Goal: Task Accomplishment & Management: Manage account settings

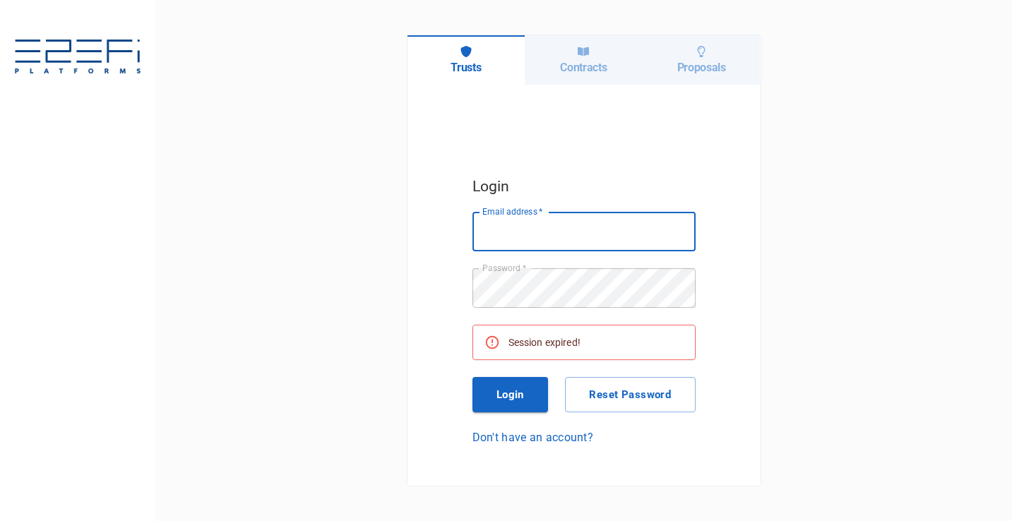
click at [593, 66] on h6 "Contracts" at bounding box center [583, 67] width 47 height 13
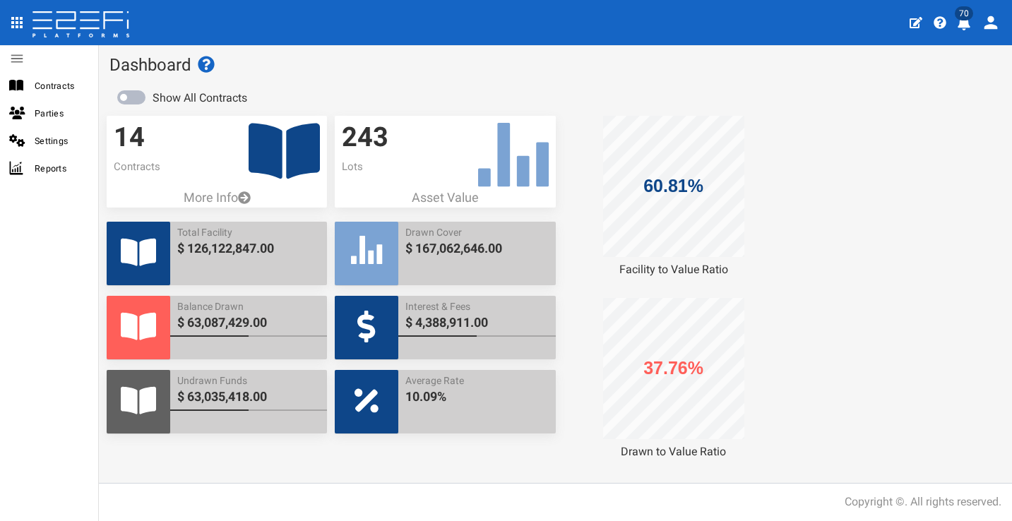
click at [972, 20] on button "70" at bounding box center [966, 21] width 28 height 35
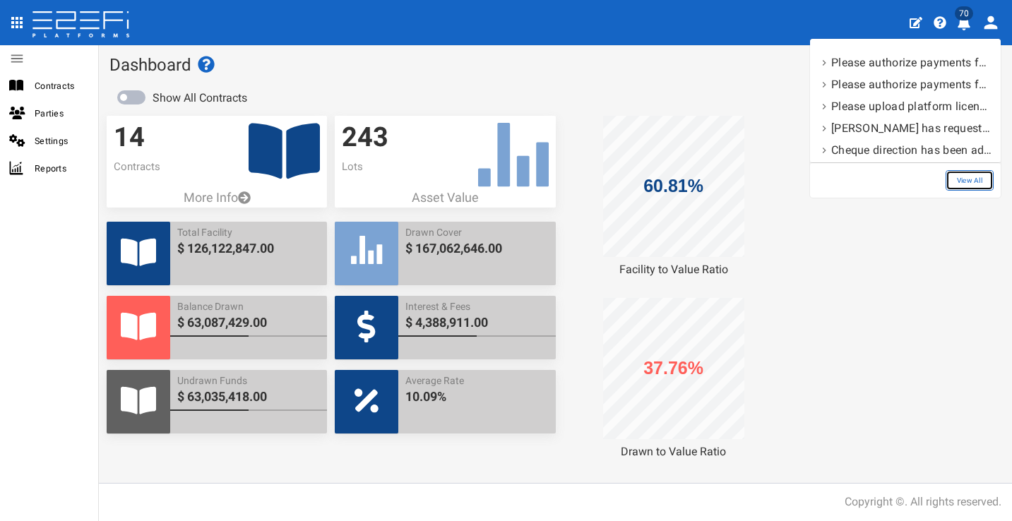
click at [961, 179] on link "View All" at bounding box center [969, 180] width 48 height 20
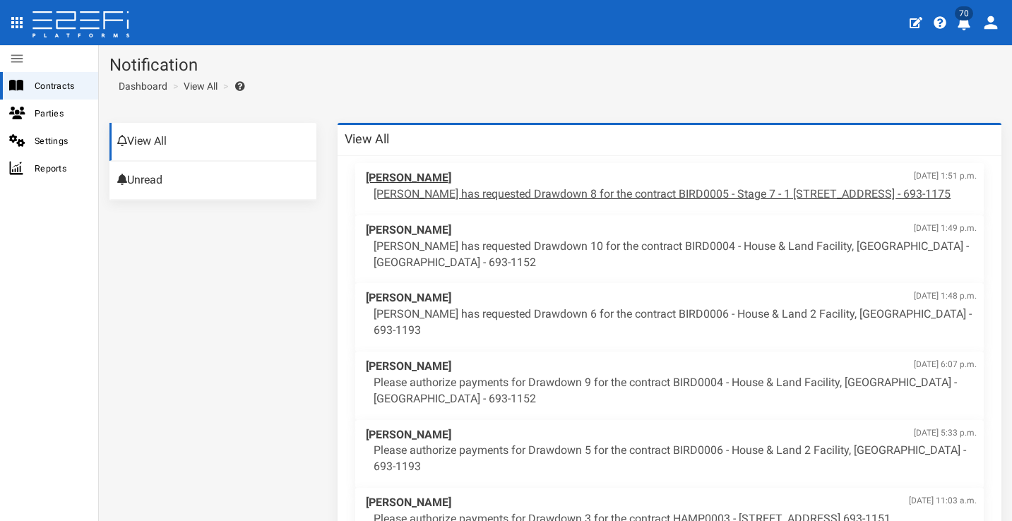
click at [700, 182] on span "[PERSON_NAME] [DATE] 1:51 p.m." at bounding box center [671, 178] width 611 height 16
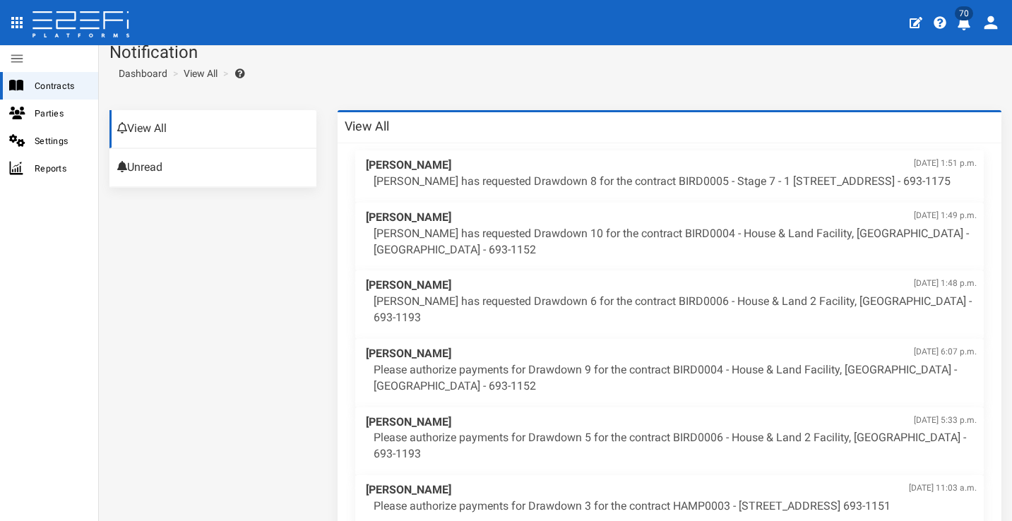
scroll to position [16, 0]
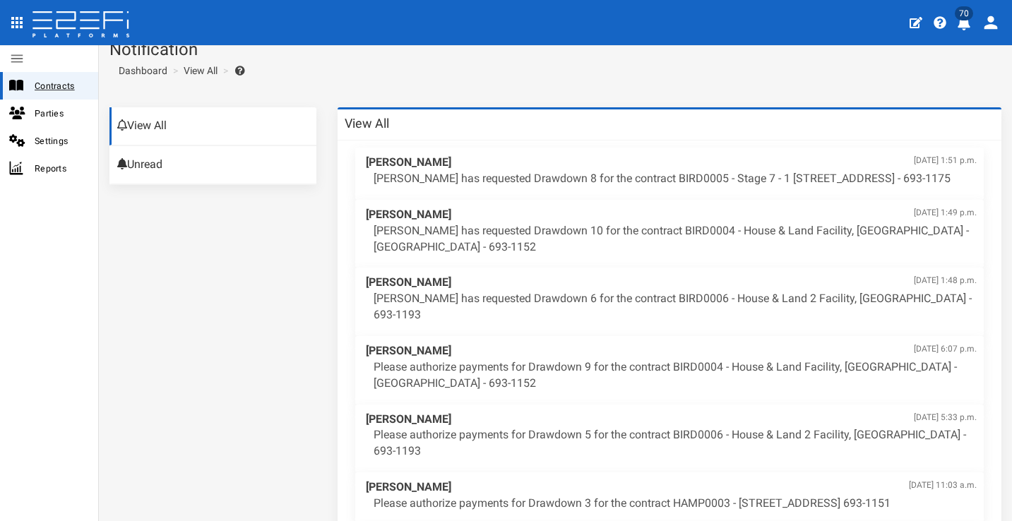
click at [68, 86] on span "Contracts" at bounding box center [61, 86] width 52 height 16
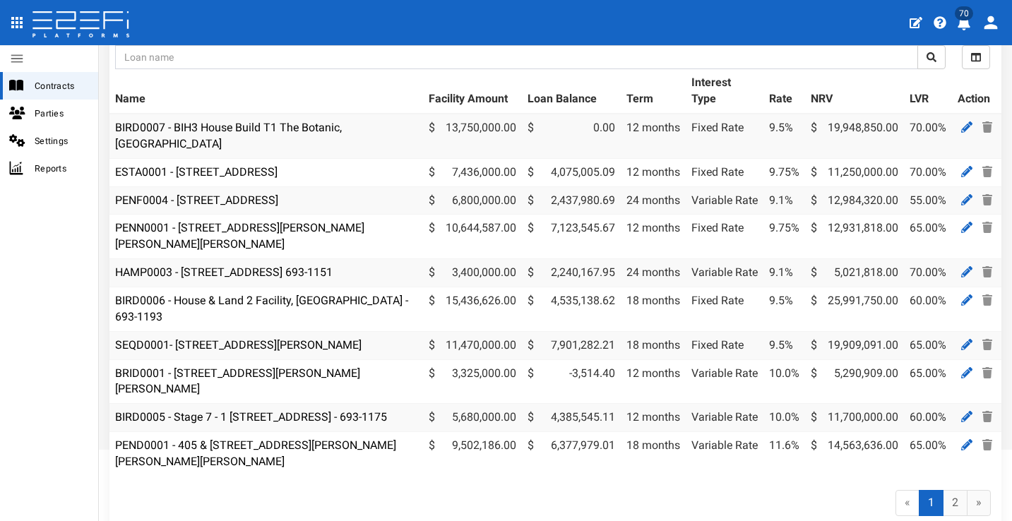
scroll to position [187, 0]
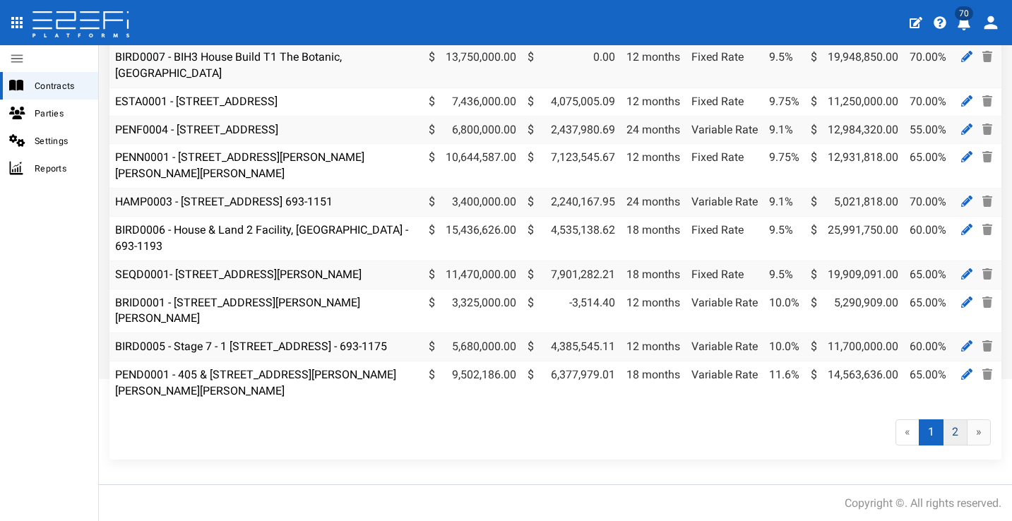
click at [948, 431] on link "2" at bounding box center [955, 432] width 25 height 26
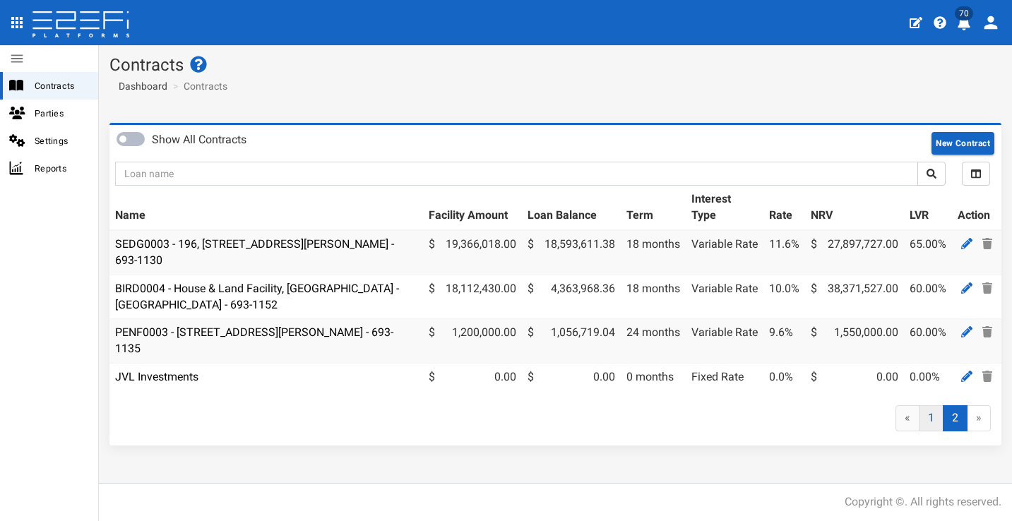
click at [923, 424] on link "1" at bounding box center [931, 418] width 25 height 26
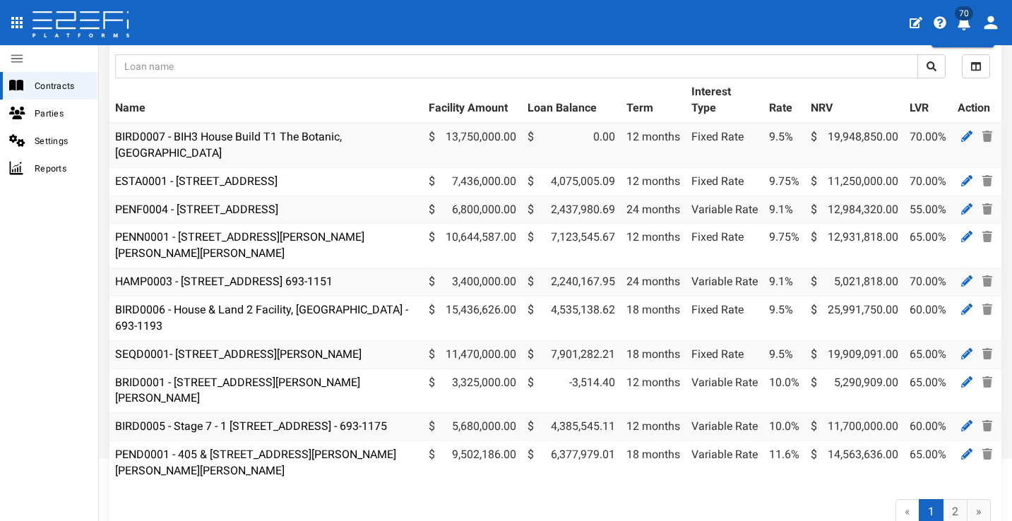
scroll to position [31, 0]
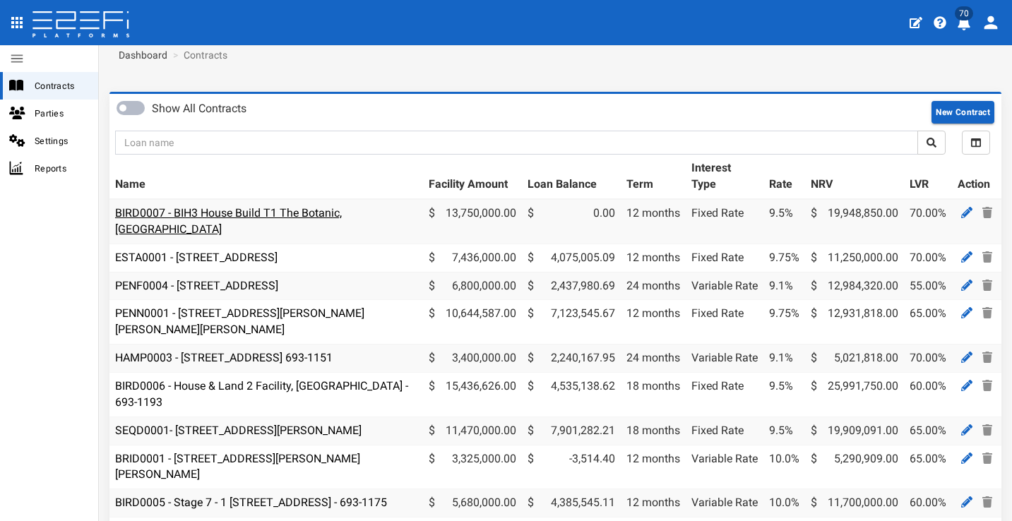
click at [310, 215] on link "BIRD0007 - BIH3 House Build T1 The Botanic, [GEOGRAPHIC_DATA]" at bounding box center [228, 221] width 227 height 30
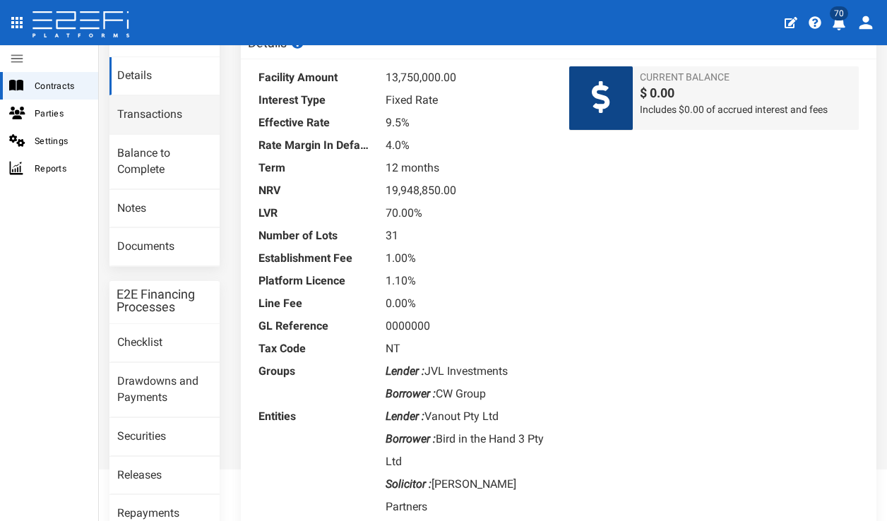
scroll to position [94, 0]
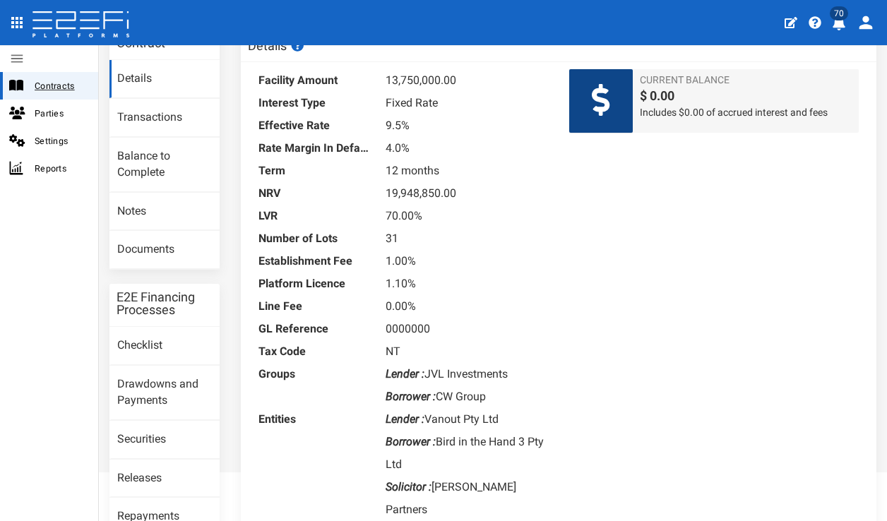
click at [66, 88] on span "Contracts" at bounding box center [61, 86] width 52 height 16
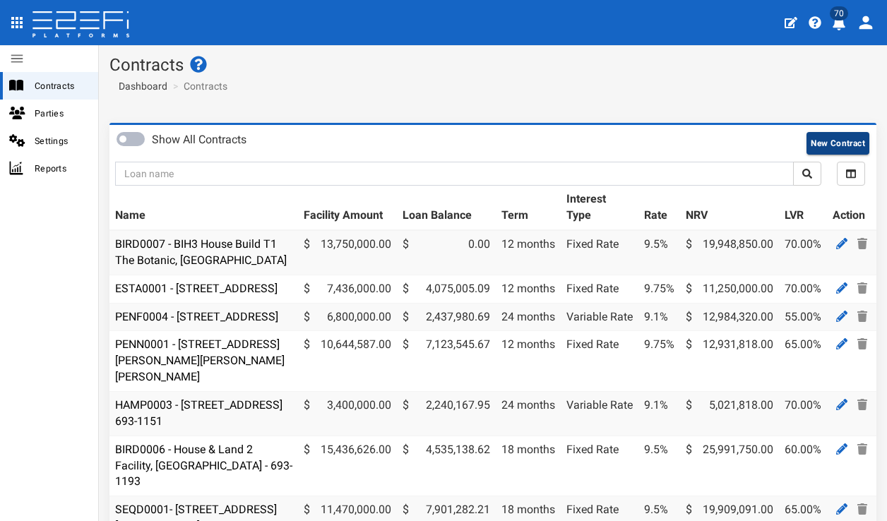
click at [842, 137] on button "New Contract" at bounding box center [837, 143] width 63 height 23
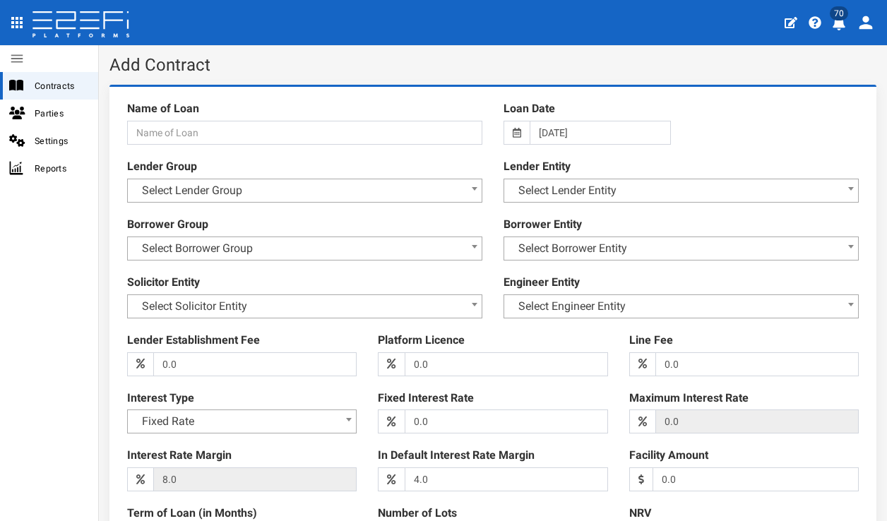
click at [363, 187] on span "Select Lender Group" at bounding box center [304, 191] width 337 height 20
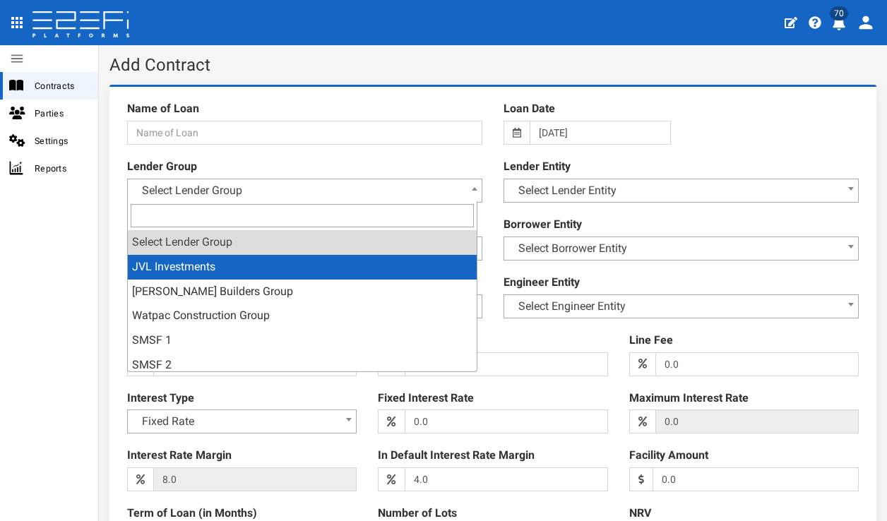
select select "2"
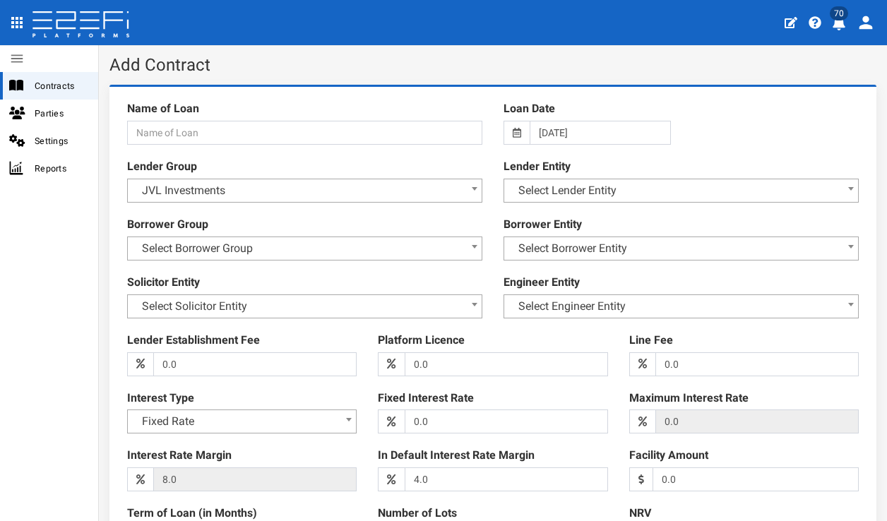
click at [663, 185] on span "Select Lender Entity" at bounding box center [681, 191] width 337 height 20
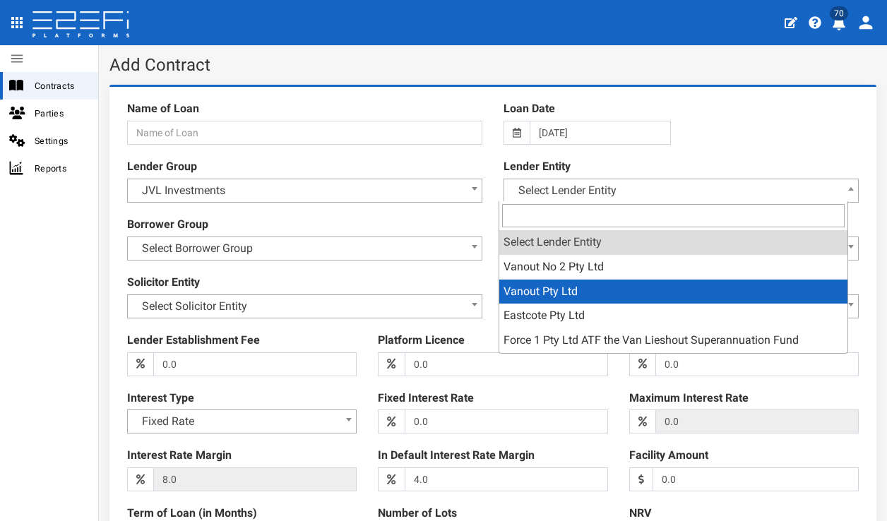
select select "4"
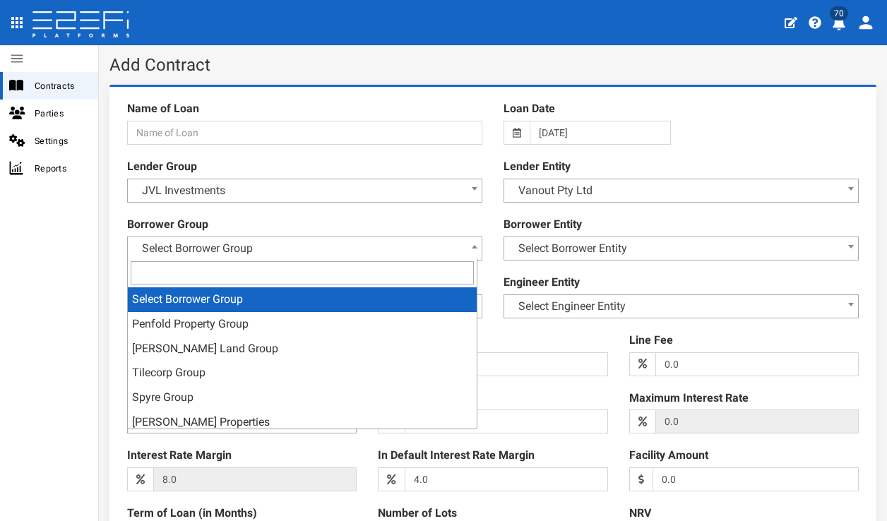
click at [445, 244] on span "Select Borrower Group" at bounding box center [304, 249] width 337 height 20
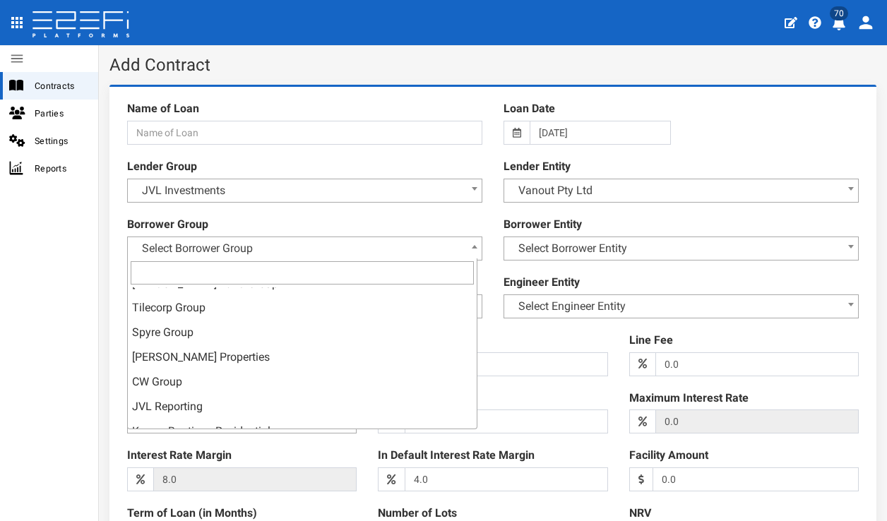
scroll to position [101, 0]
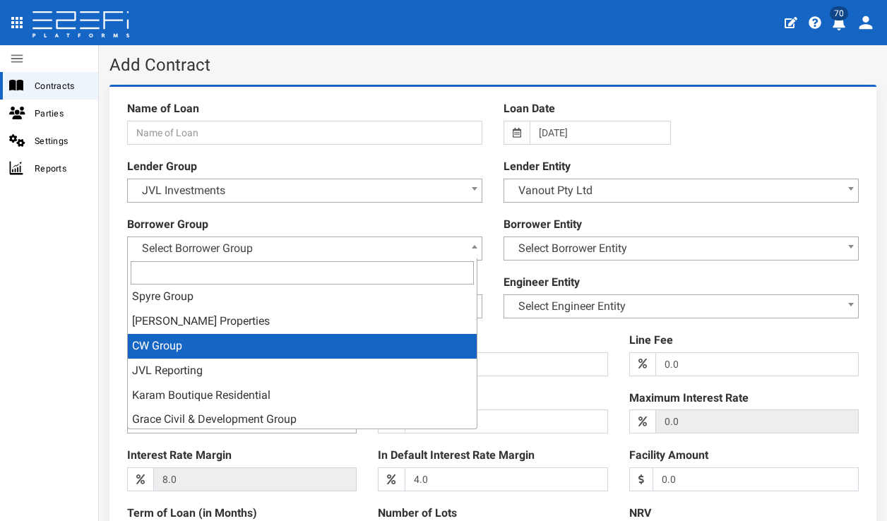
select select "31"
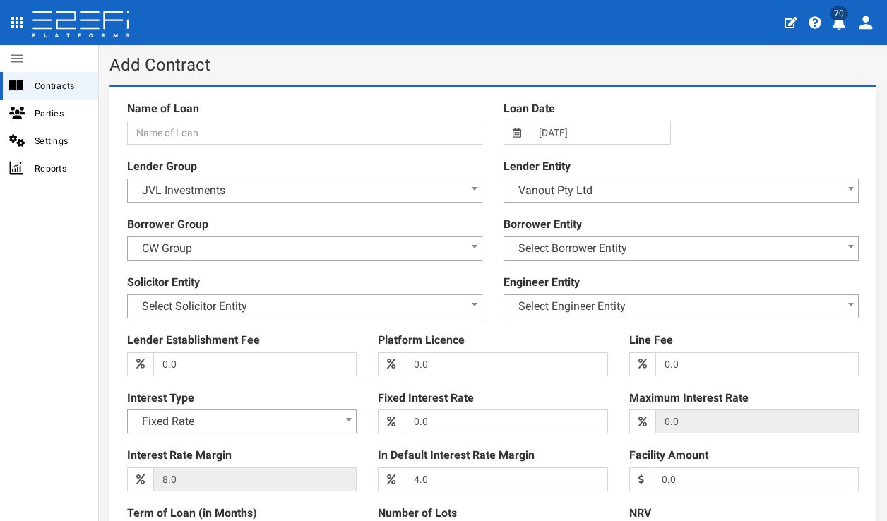
click at [671, 248] on span "Select Borrower Entity" at bounding box center [681, 249] width 337 height 20
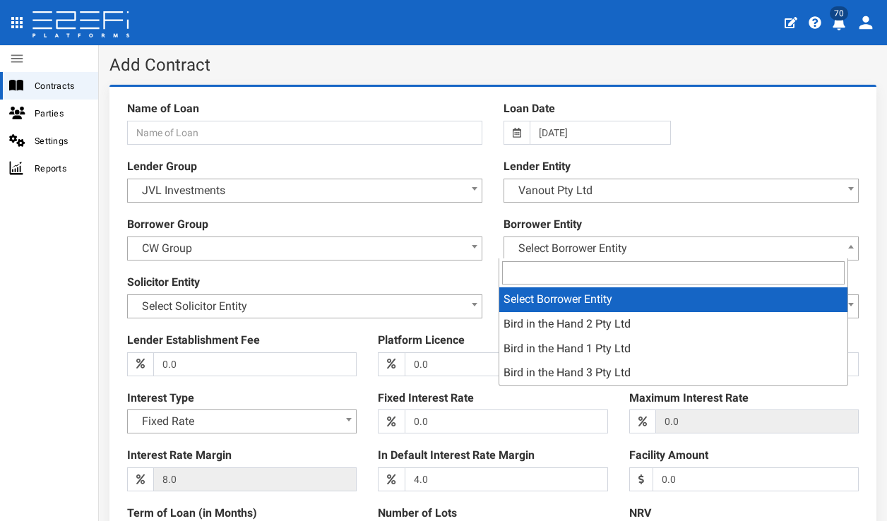
click at [671, 248] on span "Select Borrower Entity" at bounding box center [681, 249] width 337 height 20
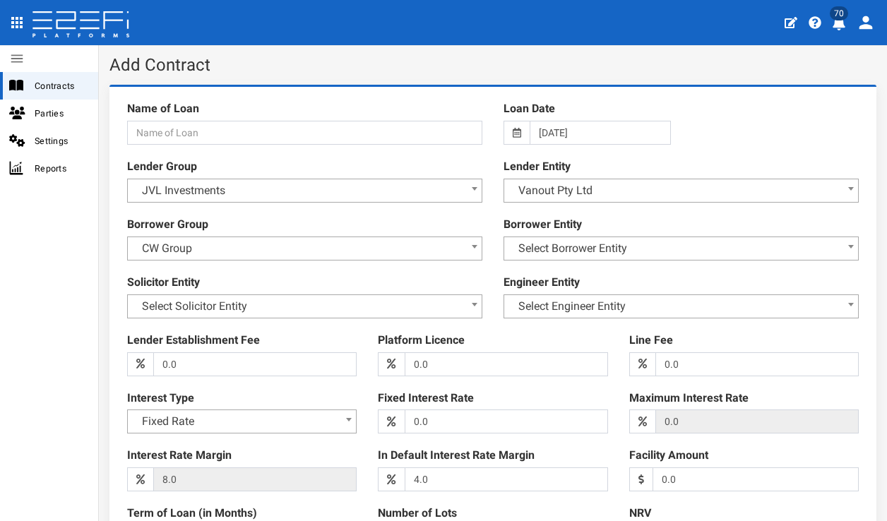
click at [731, 239] on span "Select Borrower Entity" at bounding box center [681, 249] width 337 height 20
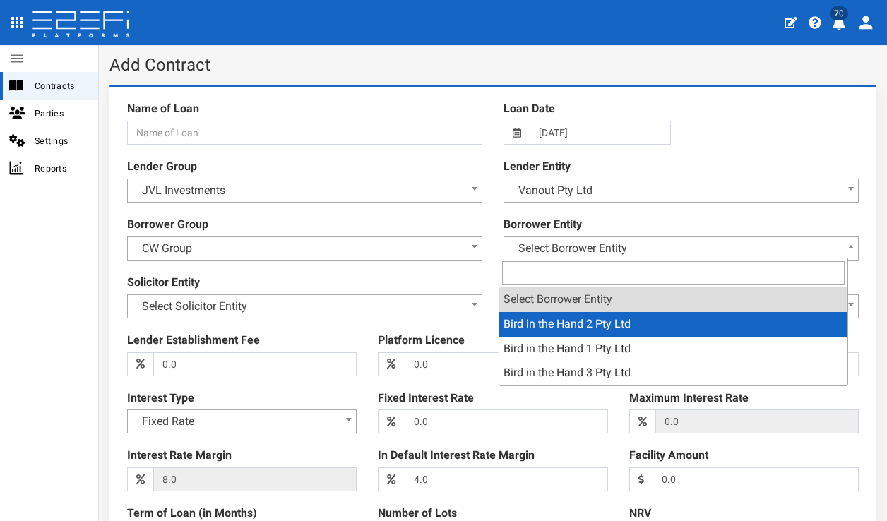
select select "43"
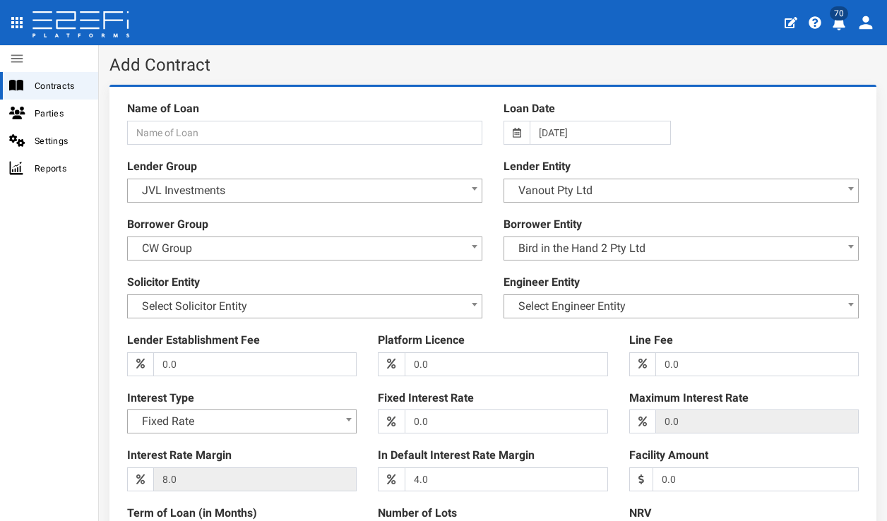
click at [358, 300] on span "Select Solicitor Entity" at bounding box center [304, 307] width 337 height 20
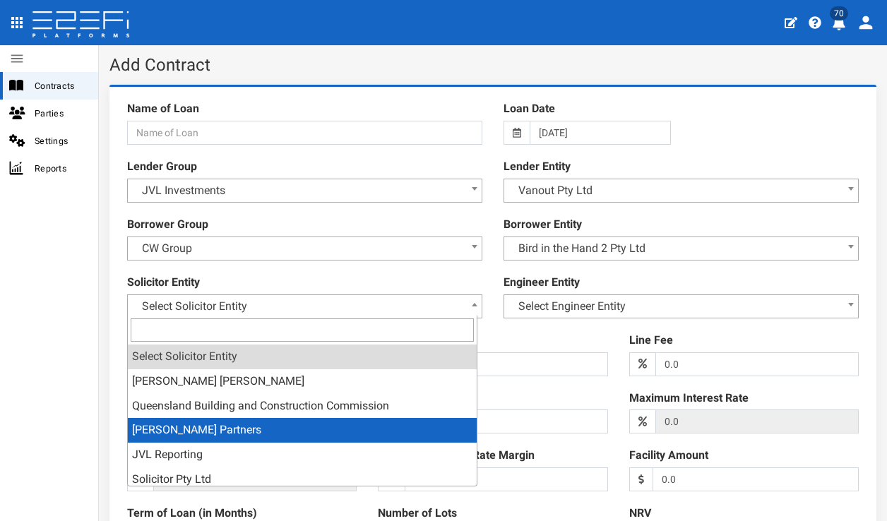
select select "45"
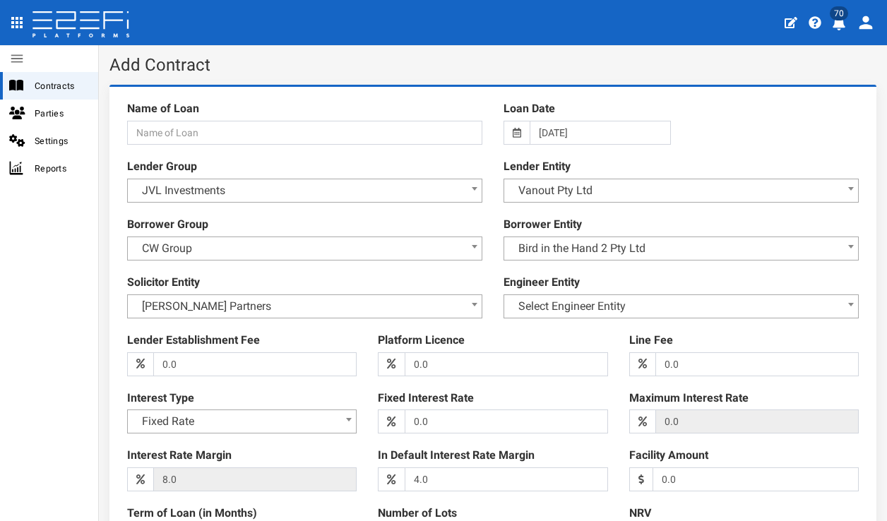
click at [627, 306] on span "Select Engineer Entity" at bounding box center [681, 307] width 337 height 20
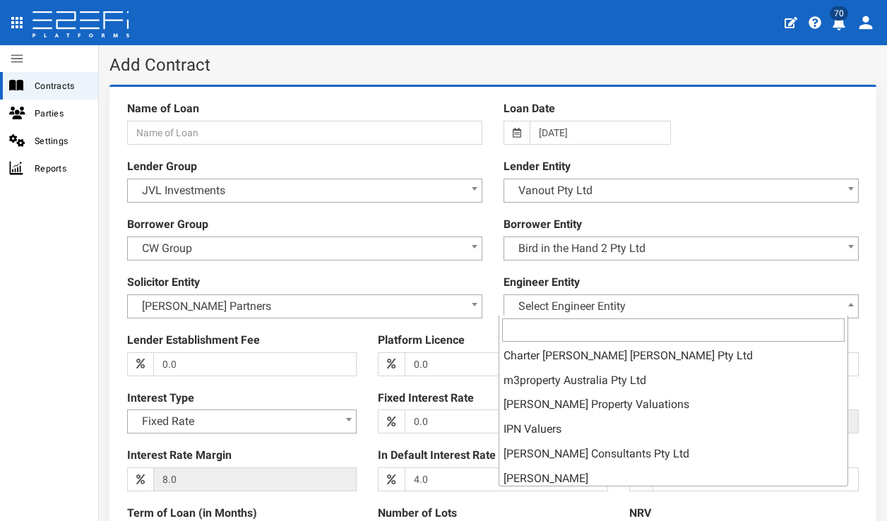
scroll to position [195, 0]
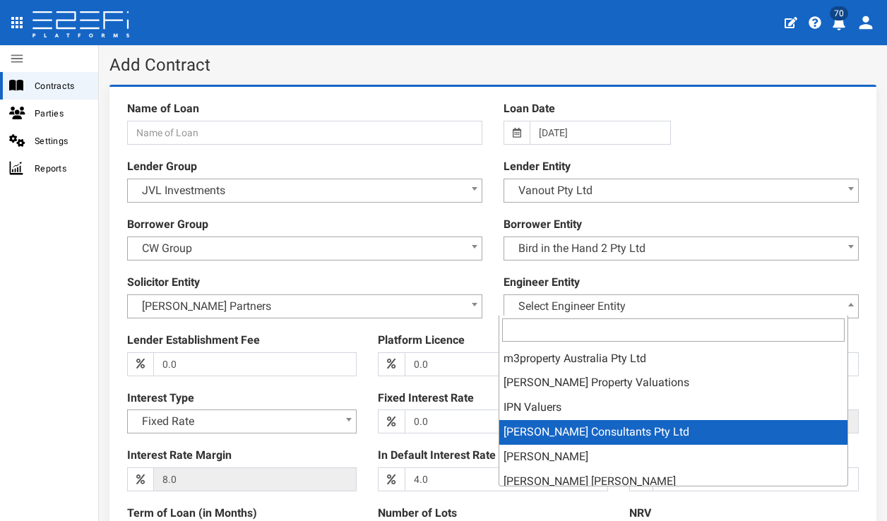
select select "80"
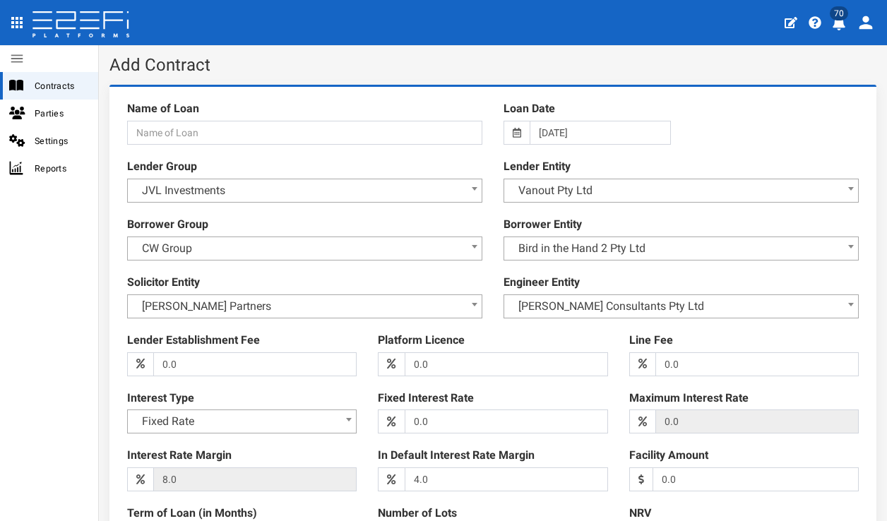
click at [575, 328] on div at bounding box center [492, 354] width 753 height 520
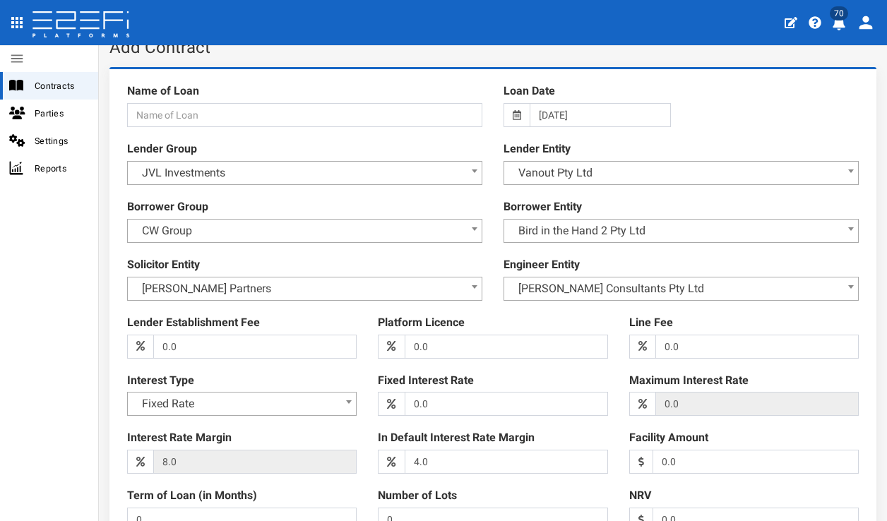
scroll to position [26, 0]
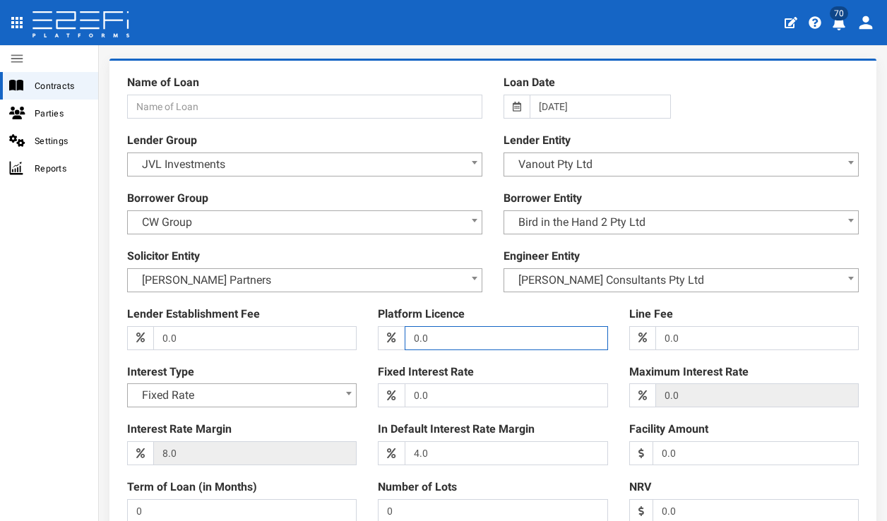
click at [416, 335] on input "0.0" at bounding box center [506, 338] width 203 height 24
type input "1.1"
click at [599, 355] on div at bounding box center [492, 328] width 753 height 520
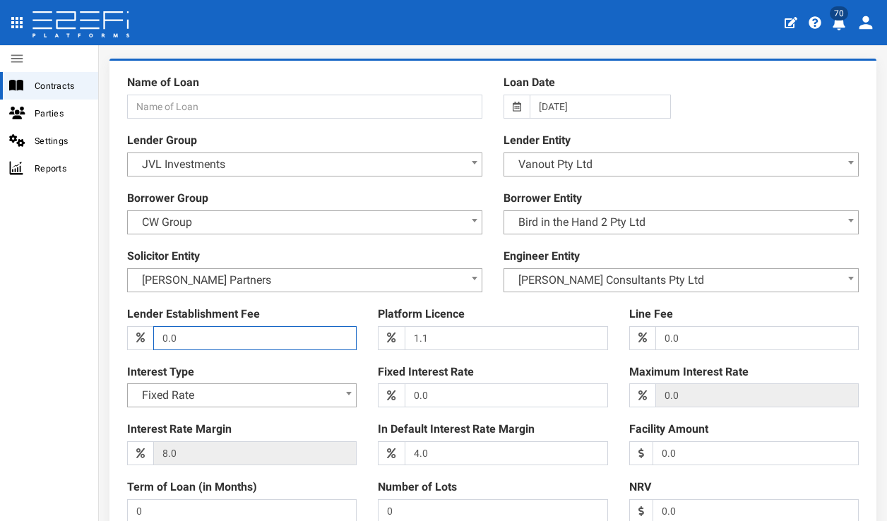
click at [167, 337] on input "0.0" at bounding box center [254, 338] width 203 height 24
type input "1.0"
click at [349, 364] on div "Interest Type Fixed Rate Variable Rate Fixed Rate" at bounding box center [241, 386] width 251 height 44
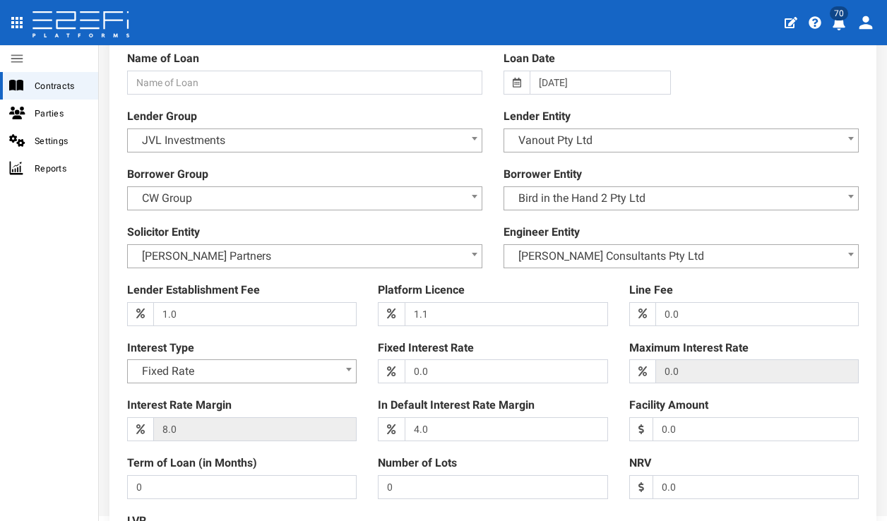
scroll to position [53, 0]
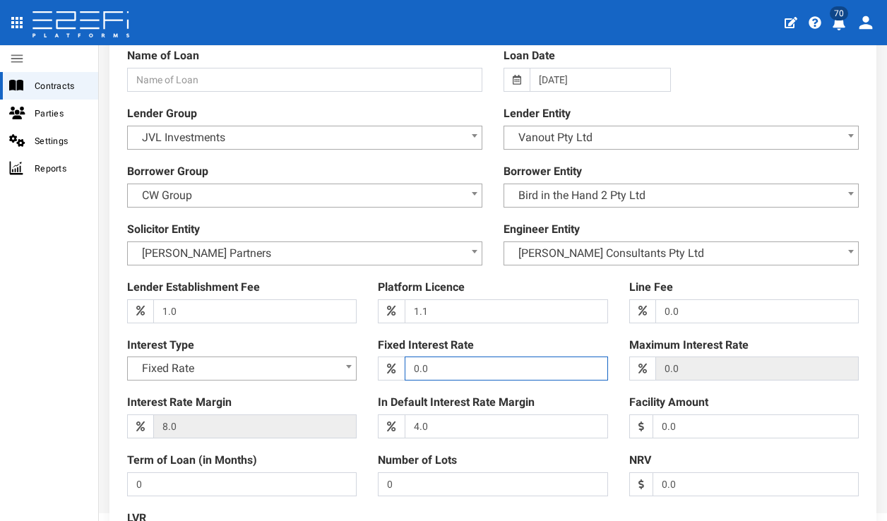
drag, startPoint x: 464, startPoint y: 369, endPoint x: 395, endPoint y: 368, distance: 69.2
click at [395, 368] on div "0.0 (warning)" at bounding box center [492, 369] width 229 height 24
type input "9.5"
click at [354, 390] on div at bounding box center [492, 301] width 753 height 520
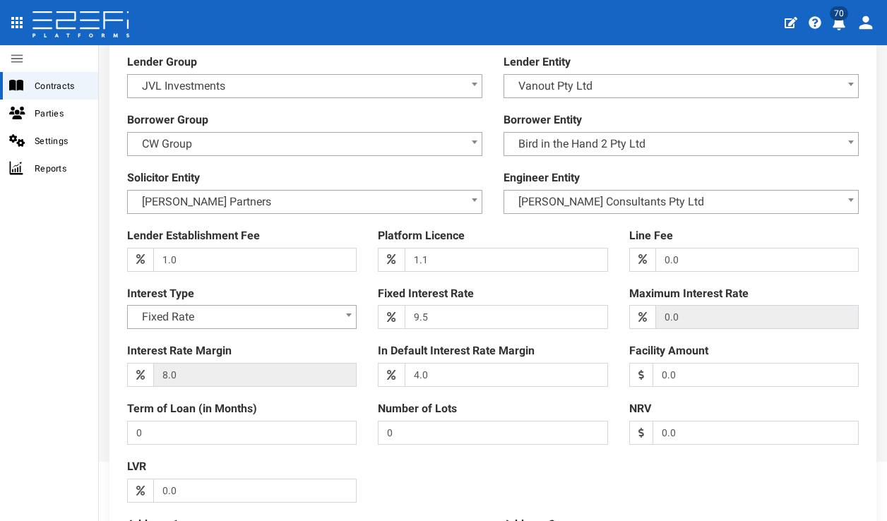
scroll to position [107, 0]
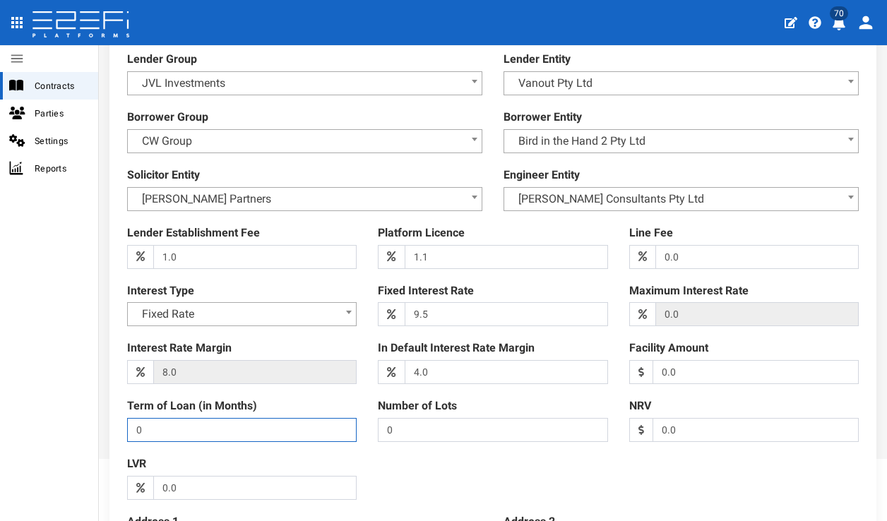
click at [216, 420] on input "0" at bounding box center [241, 430] width 229 height 24
type input "12"
click at [343, 398] on div "Term of Loan (in Months) 12 (warning)" at bounding box center [241, 420] width 251 height 44
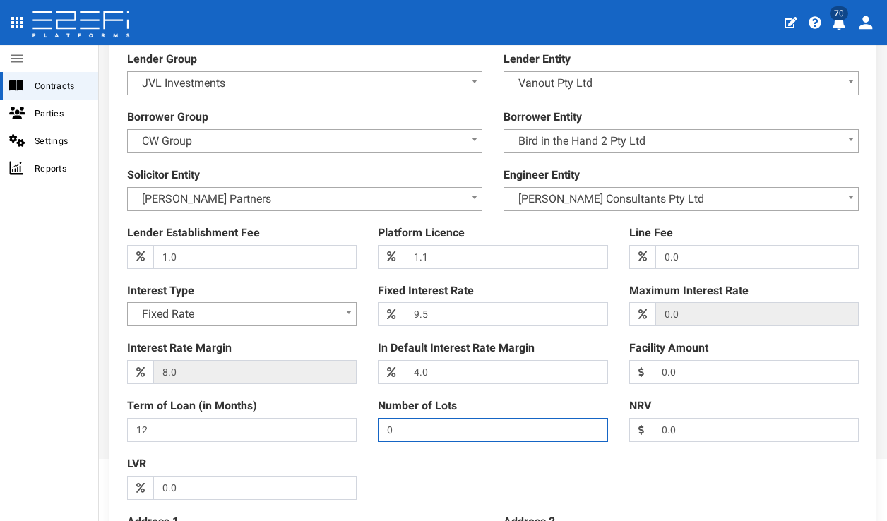
drag, startPoint x: 406, startPoint y: 424, endPoint x: 357, endPoint y: 424, distance: 48.7
click at [357, 424] on div "Lender Establishment Fee 1.0 (warning) Platform Licence 1.1 (warning) Line Fee …" at bounding box center [492, 247] width 753 height 520
type input "38"
click at [546, 458] on div at bounding box center [492, 247] width 753 height 520
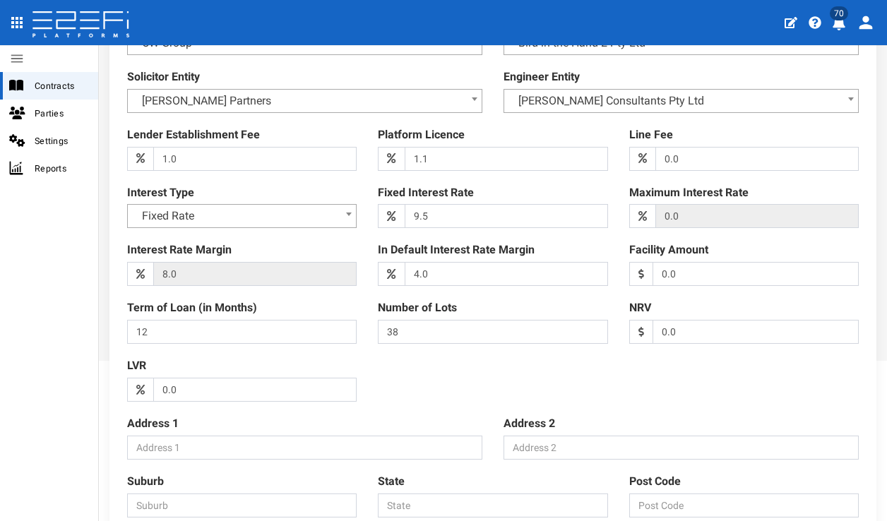
scroll to position [208, 0]
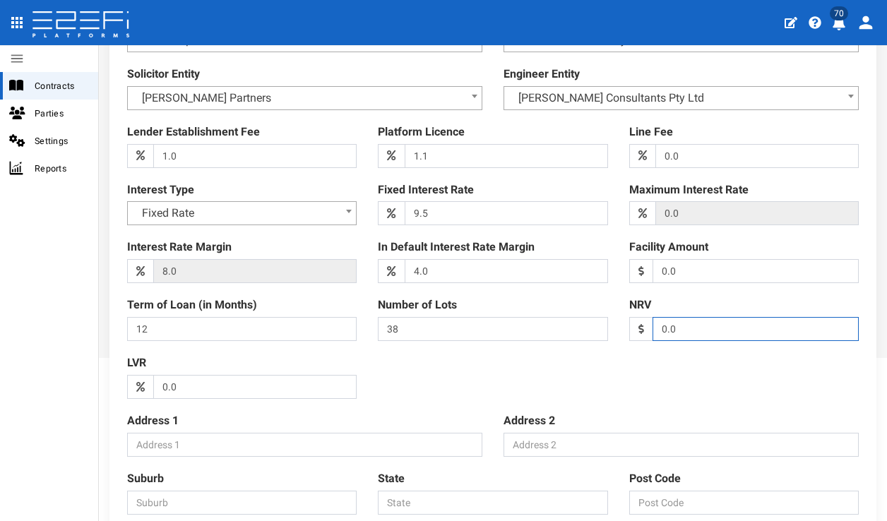
click at [729, 333] on input "0.0" at bounding box center [755, 329] width 206 height 24
drag, startPoint x: 666, startPoint y: 321, endPoint x: 626, endPoint y: 321, distance: 40.2
click at [629, 321] on div "0.0 (warning)" at bounding box center [743, 329] width 229 height 24
type input "13981500"
click at [336, 376] on input "0.0" at bounding box center [254, 387] width 203 height 24
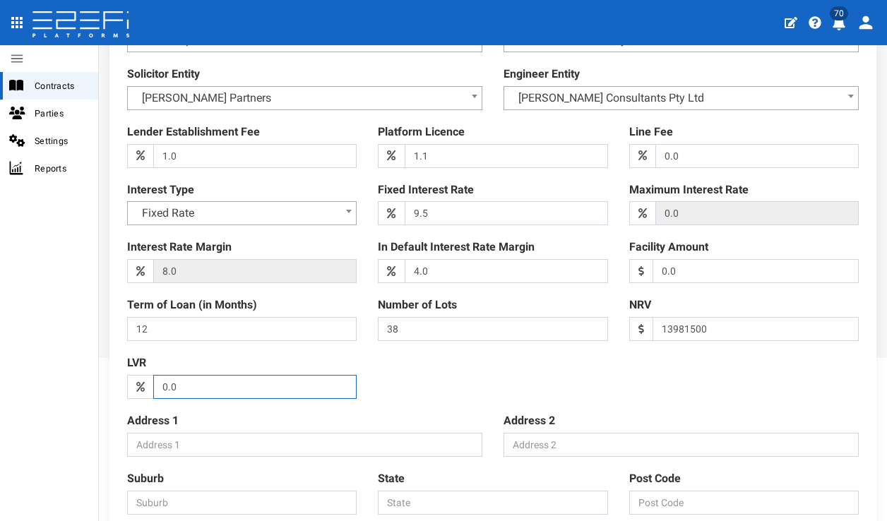
drag, startPoint x: 198, startPoint y: 376, endPoint x: 143, endPoint y: 376, distance: 55.8
click at [143, 376] on div "0.0 (warning)" at bounding box center [241, 387] width 229 height 24
type input "65"
click at [470, 355] on div at bounding box center [492, 146] width 753 height 520
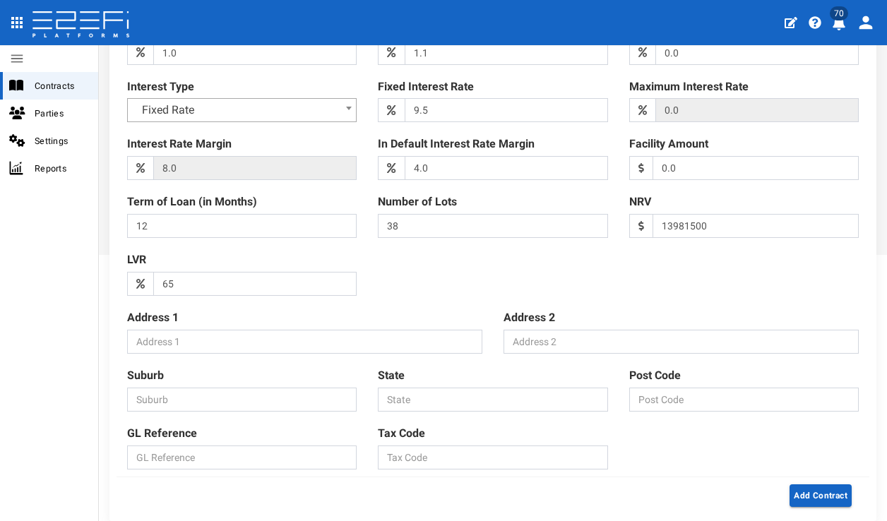
scroll to position [316, 0]
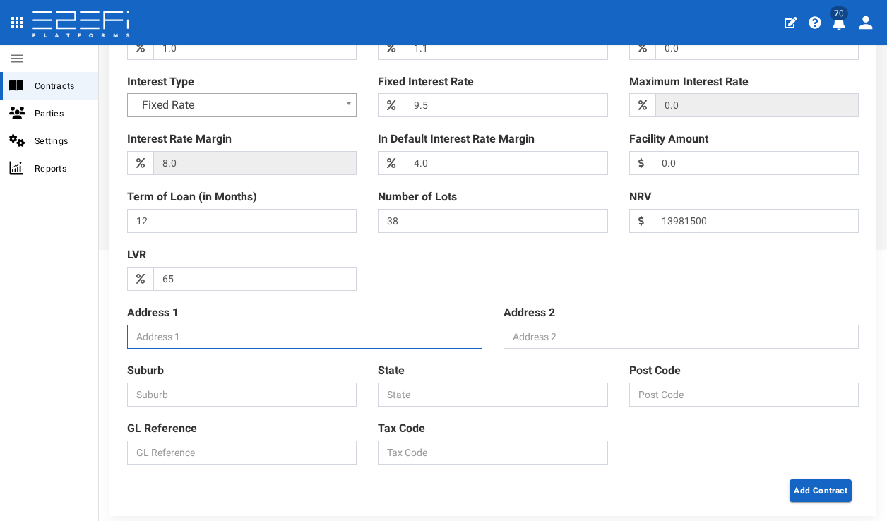
paste input "344 John Oxley Drive, Thrumster NSW 2444"
type input "344 John Oxley Drive, Thrumster NSW 2444"
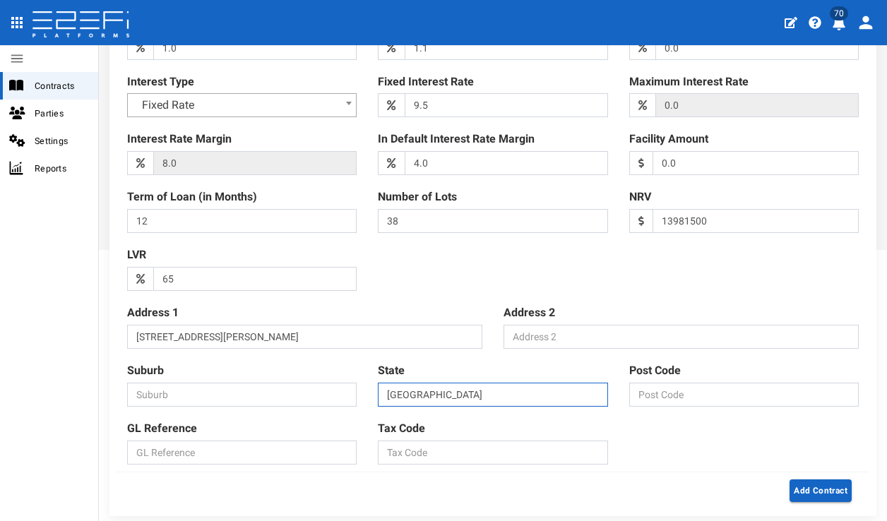
type input "NSW"
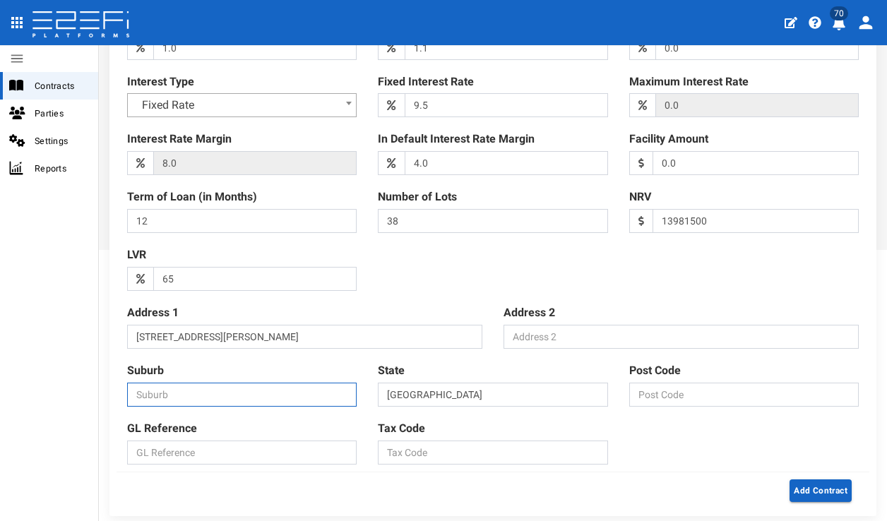
click at [193, 395] on input "Suburb" at bounding box center [241, 395] width 229 height 24
type input "Thrumster"
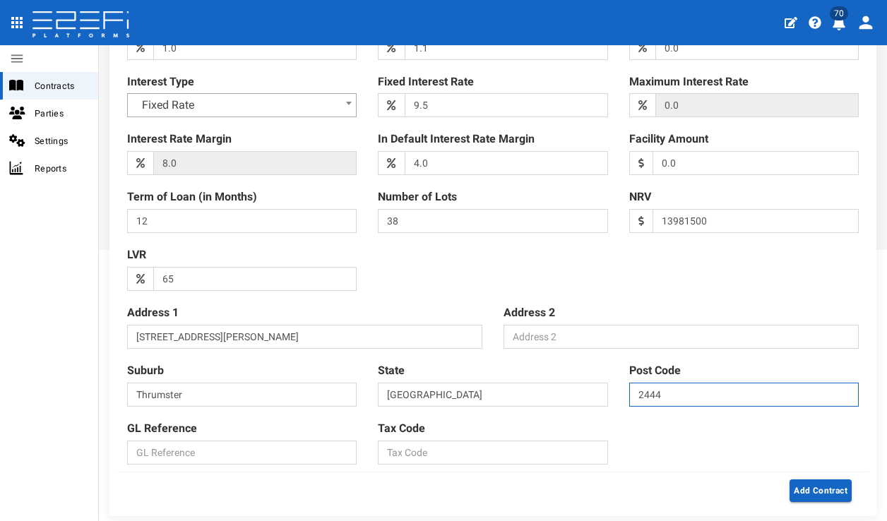
type input "2444"
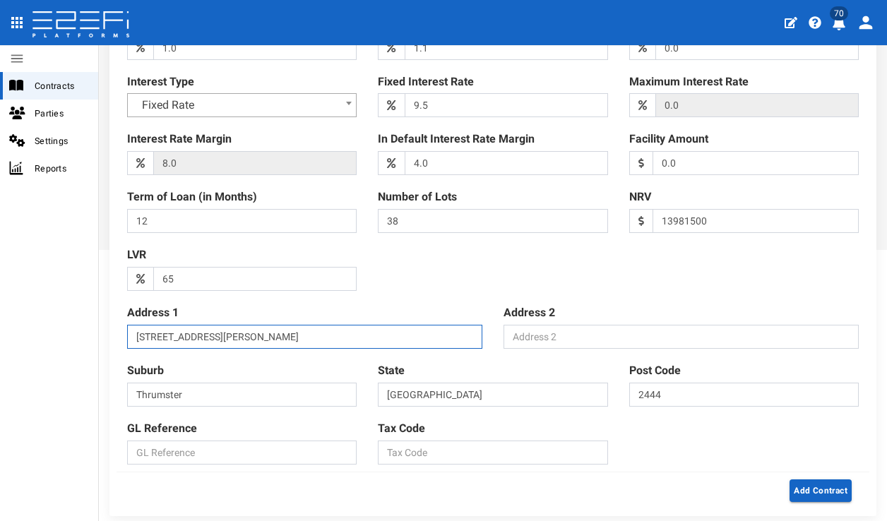
drag, startPoint x: 371, startPoint y: 333, endPoint x: 234, endPoint y: 333, distance: 136.3
click at [234, 333] on input "344 John Oxley Drive, Thrumster NSW 2444" at bounding box center [304, 337] width 355 height 24
type input "344 John Oxley Drive"
click at [695, 262] on div at bounding box center [492, 38] width 753 height 520
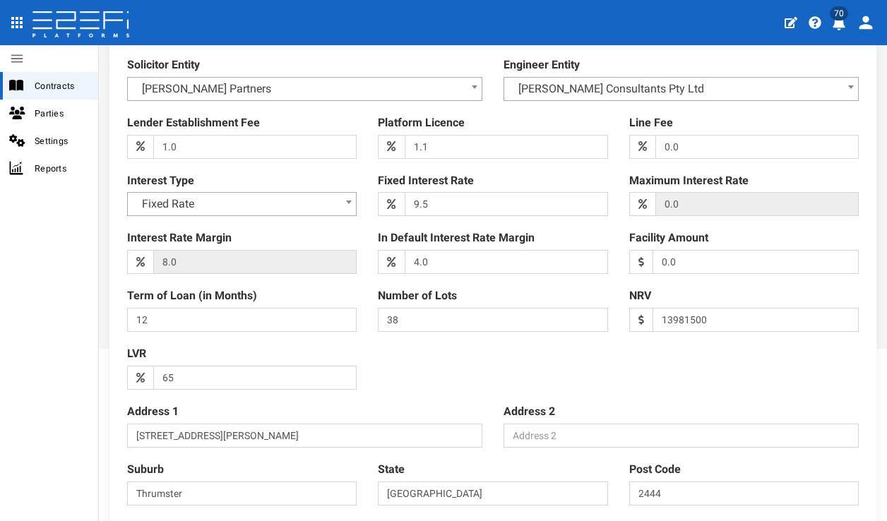
scroll to position [0, 0]
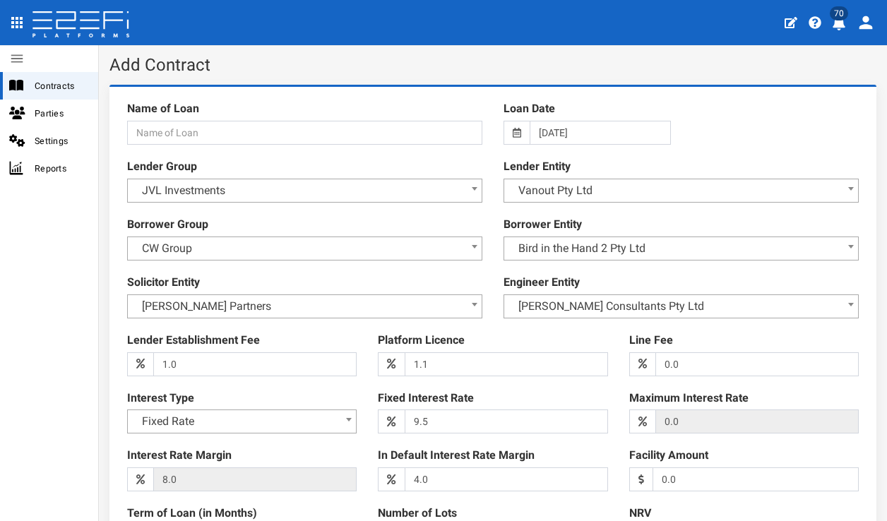
click at [513, 131] on icon at bounding box center [517, 133] width 8 height 10
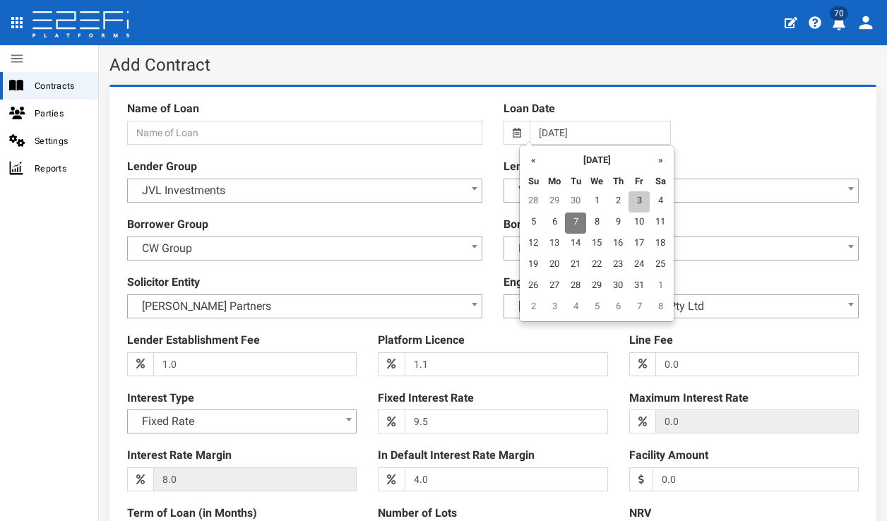
click at [643, 201] on td "3" at bounding box center [638, 201] width 21 height 21
type input "03-10-2025"
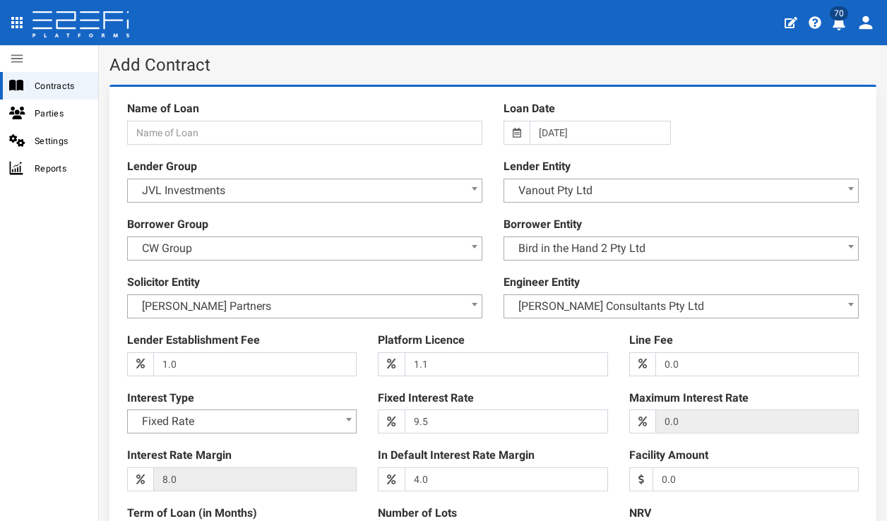
click at [751, 125] on div at bounding box center [492, 354] width 753 height 520
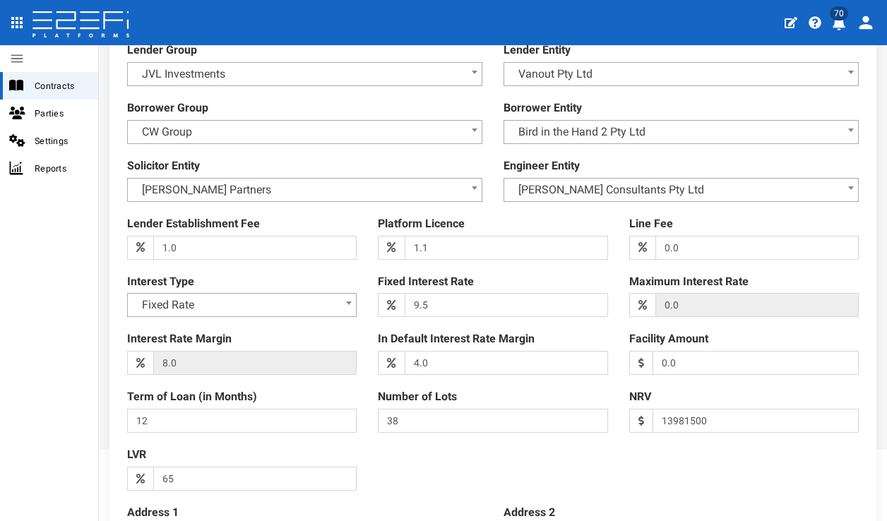
scroll to position [119, 0]
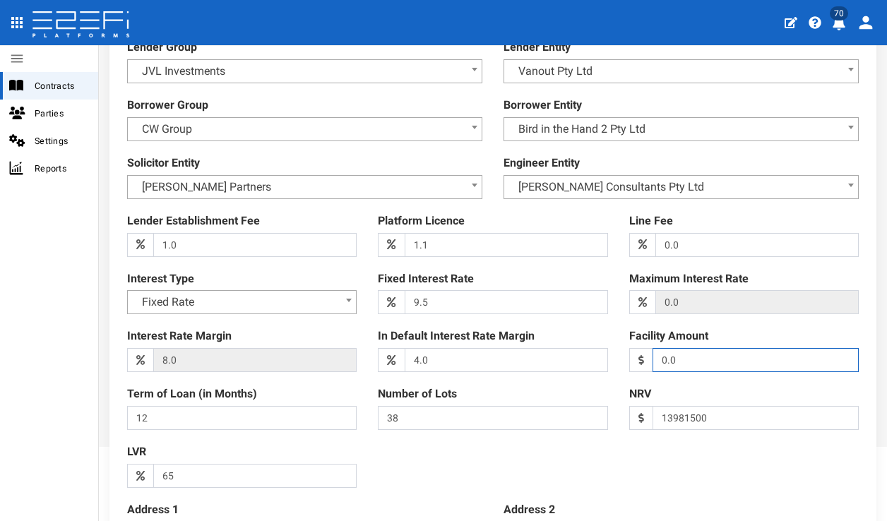
drag, startPoint x: 695, startPoint y: 352, endPoint x: 624, endPoint y: 351, distance: 71.3
click at [629, 352] on div "0.0 (warning)" at bounding box center [743, 360] width 229 height 24
type input "8200000"
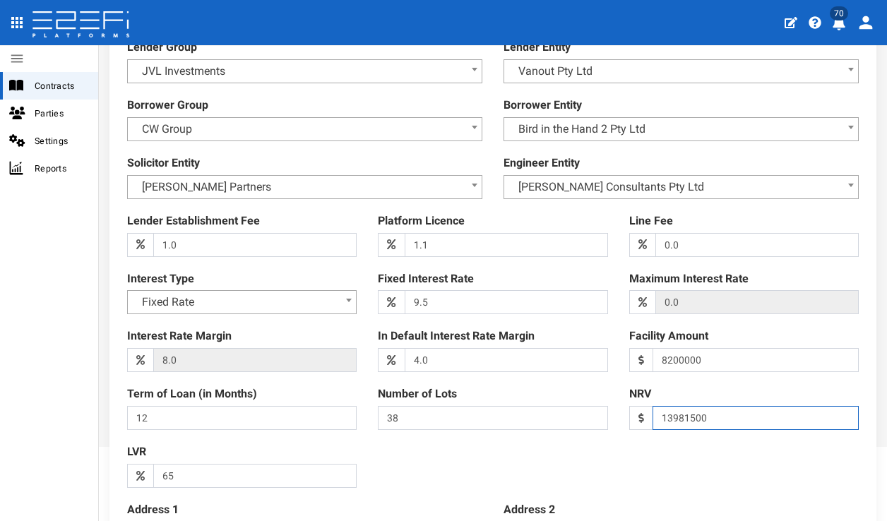
click at [806, 412] on input "13981500" at bounding box center [755, 418] width 206 height 24
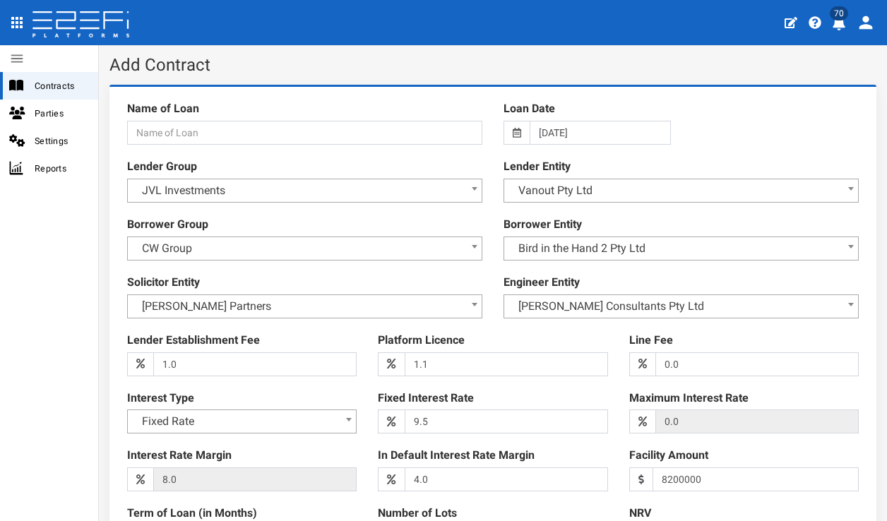
scroll to position [3, 0]
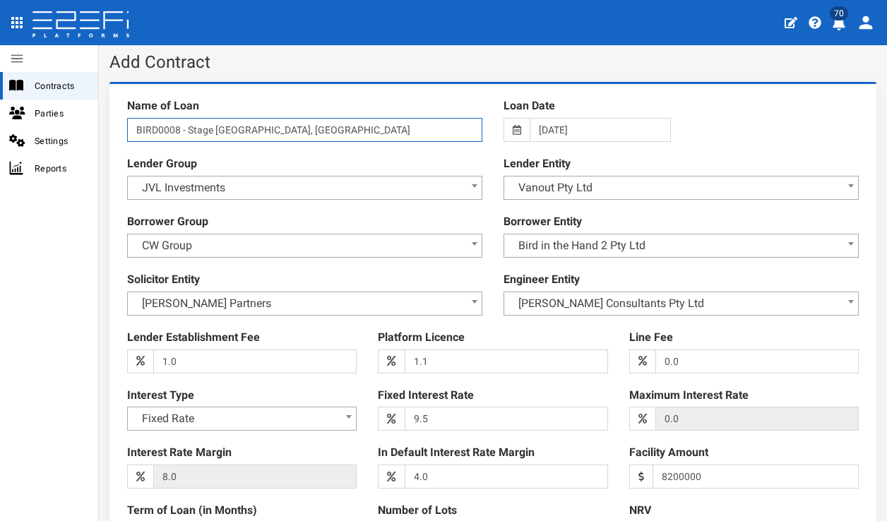
type input "BIRD0008 - Stage 5 The Sanctuary, Port Macquarie"
click at [806, 98] on div at bounding box center [492, 351] width 753 height 520
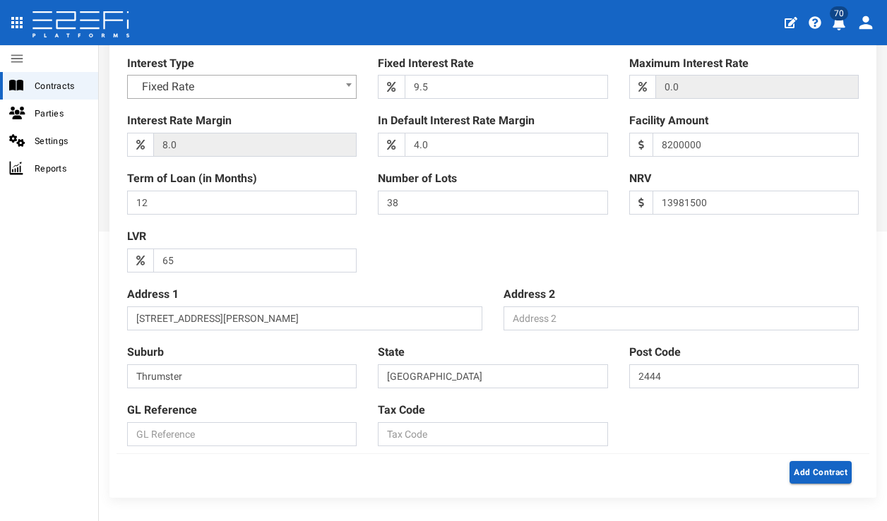
scroll to position [364, 0]
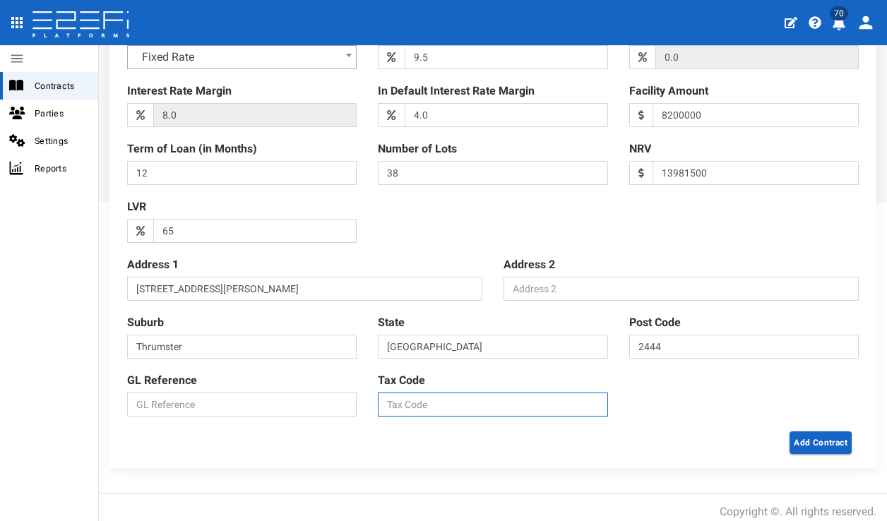
click at [451, 405] on input "Tax Code" at bounding box center [492, 405] width 229 height 24
type input "NT"
click at [670, 376] on div "Name of Loan BIRD0008 - Stage 5 The Sanctuary, Port Macquarie Loan Date 03-10-2…" at bounding box center [492, 76] width 753 height 693
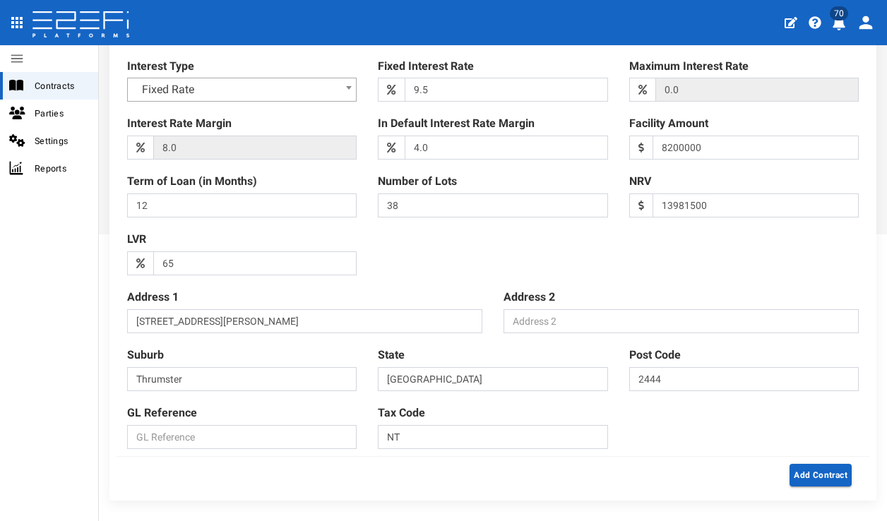
scroll to position [282, 0]
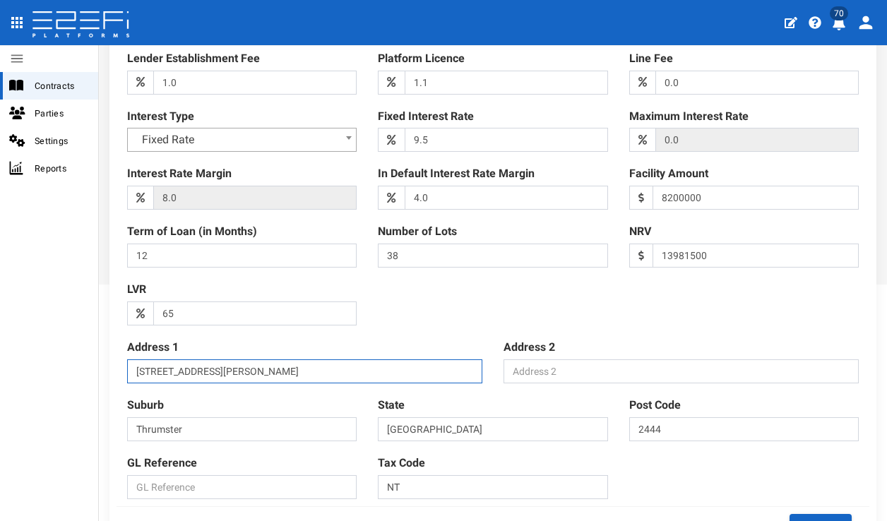
drag, startPoint x: 266, startPoint y: 364, endPoint x: 104, endPoint y: 361, distance: 162.4
click at [104, 361] on div "Name of Loan BIRD0008 - Stage 5 The Sanctuary, Port Macquarie Loan Date 03-10-2…" at bounding box center [493, 183] width 788 height 761
paste input "1 Brush Cherry Boulevard,"
type input "1 Brush Cherry Boulevard"
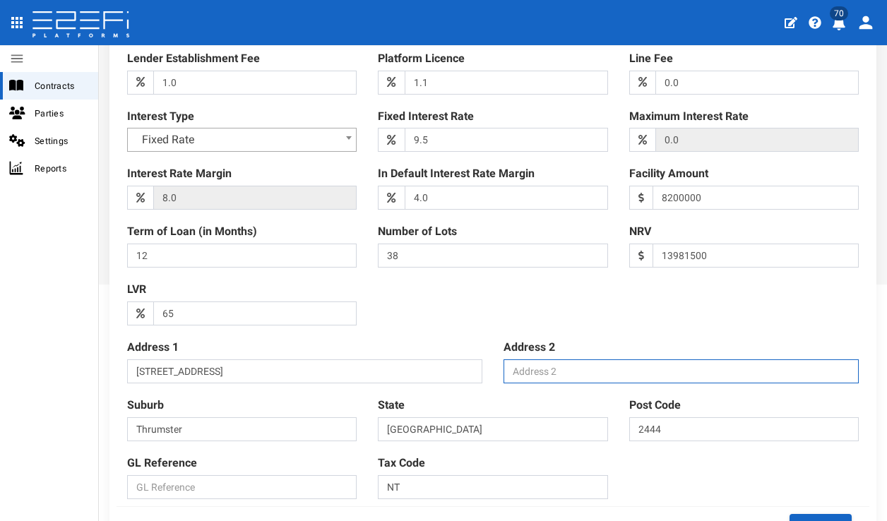
click at [626, 363] on input "Address 2" at bounding box center [680, 371] width 355 height 24
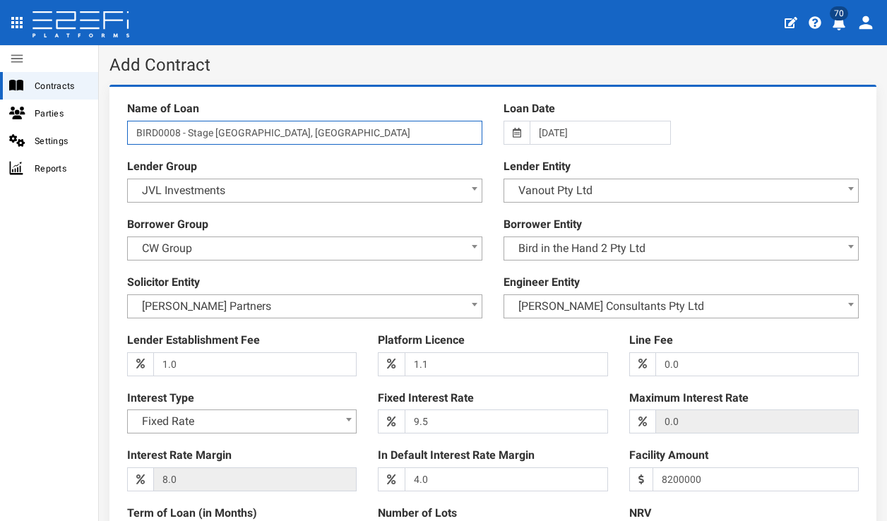
drag, startPoint x: 379, startPoint y: 134, endPoint x: 225, endPoint y: 132, distance: 154.6
click at [225, 132] on input "BIRD0008 - Stage 5 The Sanctuary, Port Macquarie" at bounding box center [304, 133] width 355 height 24
paste input "Stage 7 - 1 BRUSH CHERRY Boulevard THRUMSTER NSW 2444"
click at [205, 131] on input "BIRD0008 - Stage 5 Stage 7 - 1 BRUSH CHERRY Boulevard THRUMSTER NSW 2444" at bounding box center [304, 133] width 355 height 24
type input "BIRD0008 - Stage 5 - 1 BRUSH CHERRY Boulevard THRUMSTER NSW 2444"
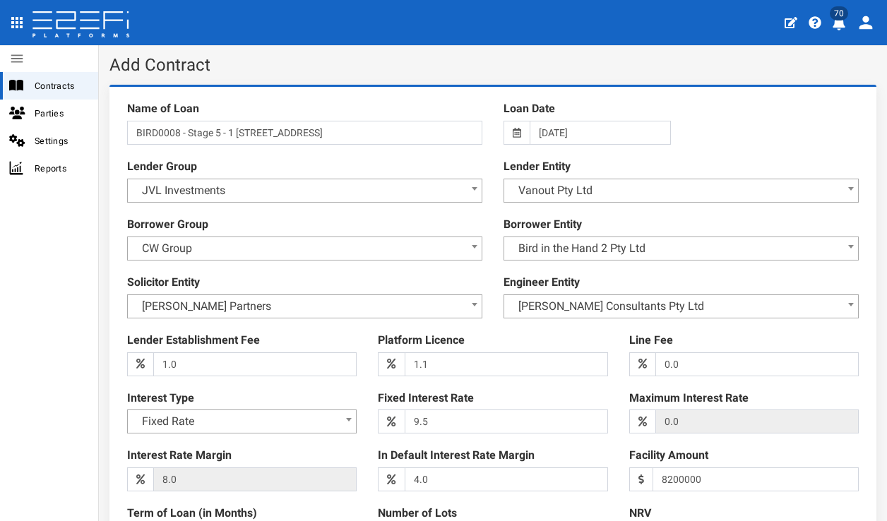
click at [715, 148] on div at bounding box center [492, 354] width 753 height 520
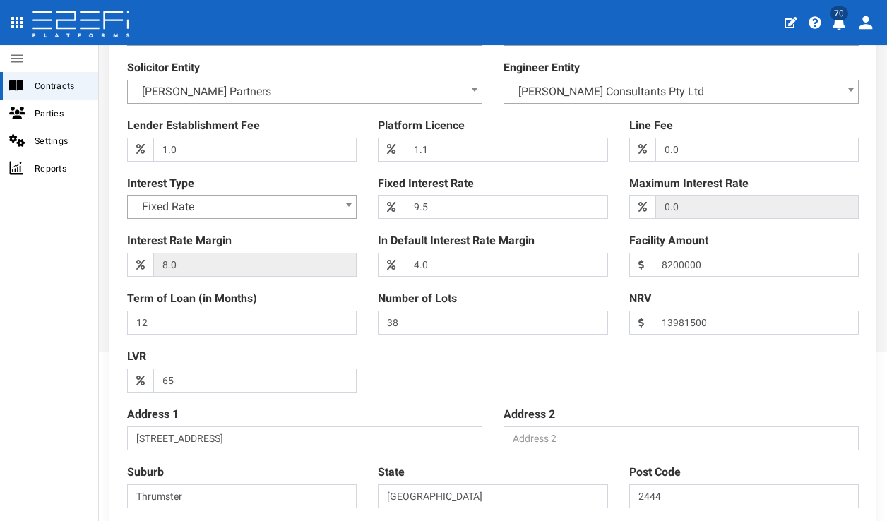
scroll to position [366, 0]
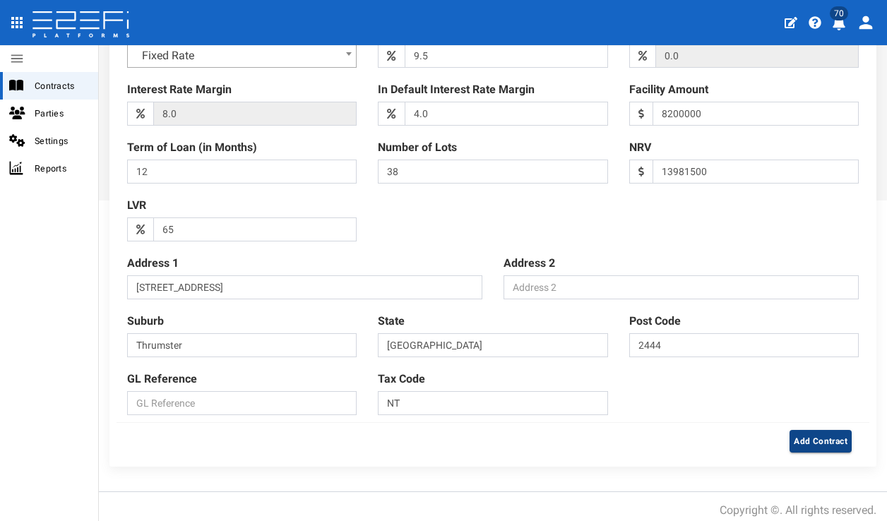
click at [815, 430] on button "Add Contract" at bounding box center [820, 441] width 62 height 23
type input "0000"
click at [663, 430] on div "Add Contract" at bounding box center [677, 441] width 369 height 23
click at [794, 431] on button "Add Contract" at bounding box center [820, 441] width 62 height 23
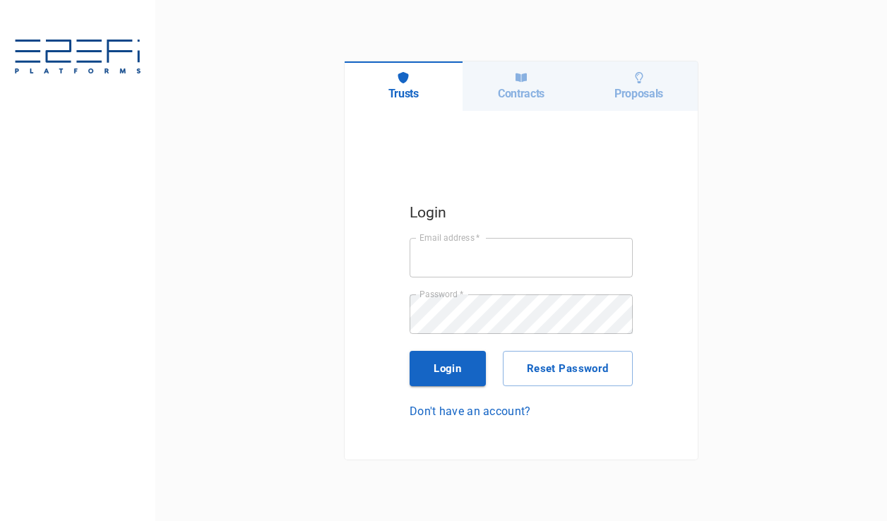
click at [536, 79] on div "Contracts" at bounding box center [521, 85] width 118 height 49
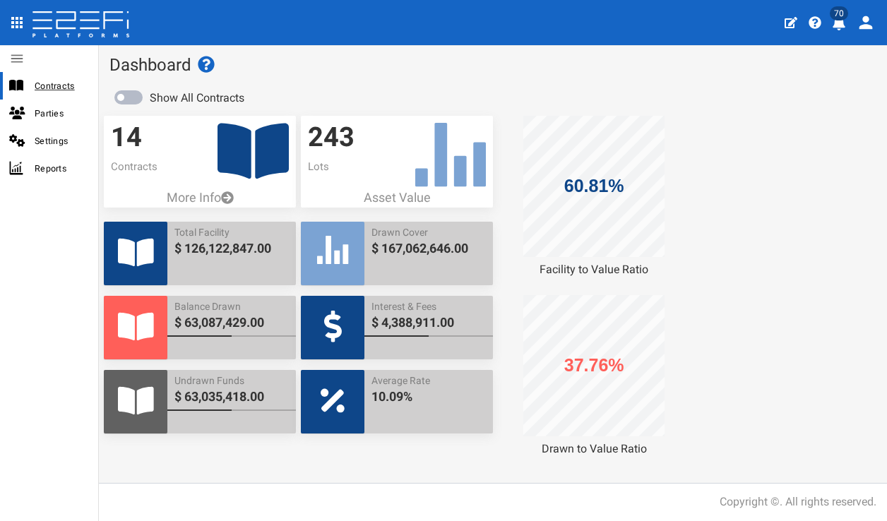
click at [43, 80] on span "Contracts" at bounding box center [61, 86] width 52 height 16
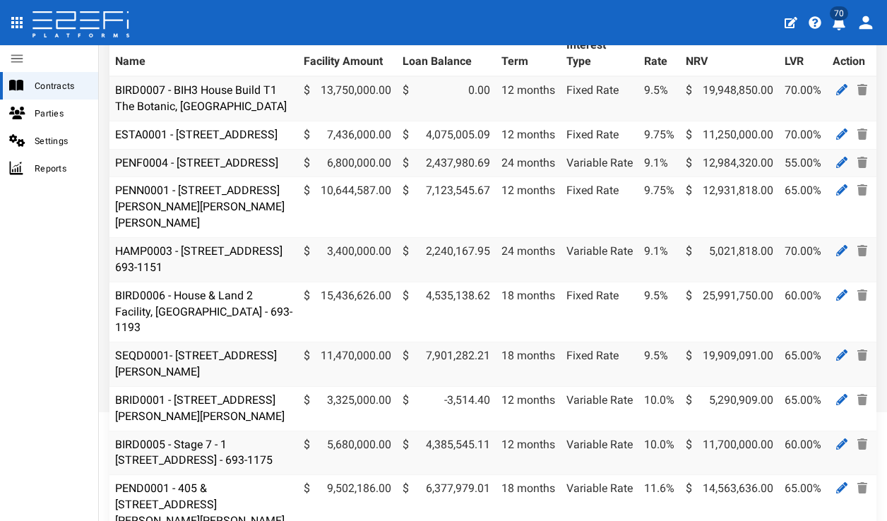
scroll to position [165, 0]
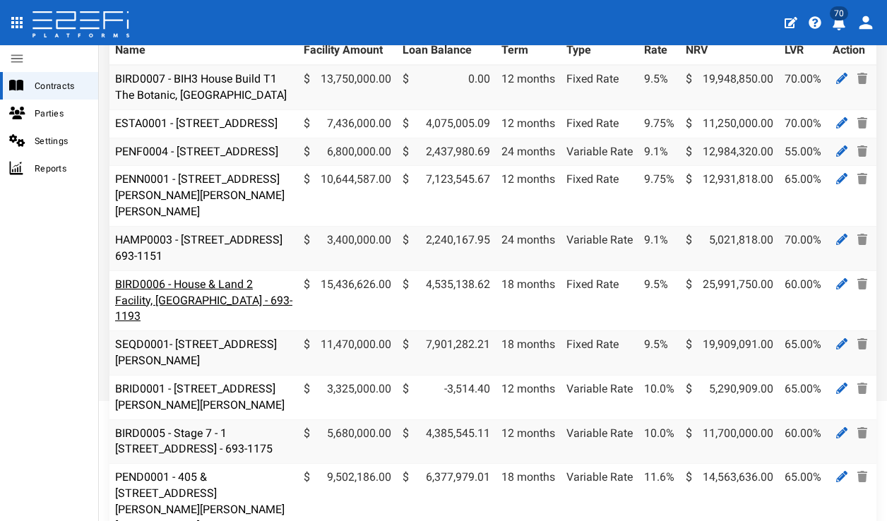
click at [198, 303] on link "BIRD0006 - House & Land 2 Facility, [GEOGRAPHIC_DATA] - 693-1193" at bounding box center [203, 300] width 177 height 46
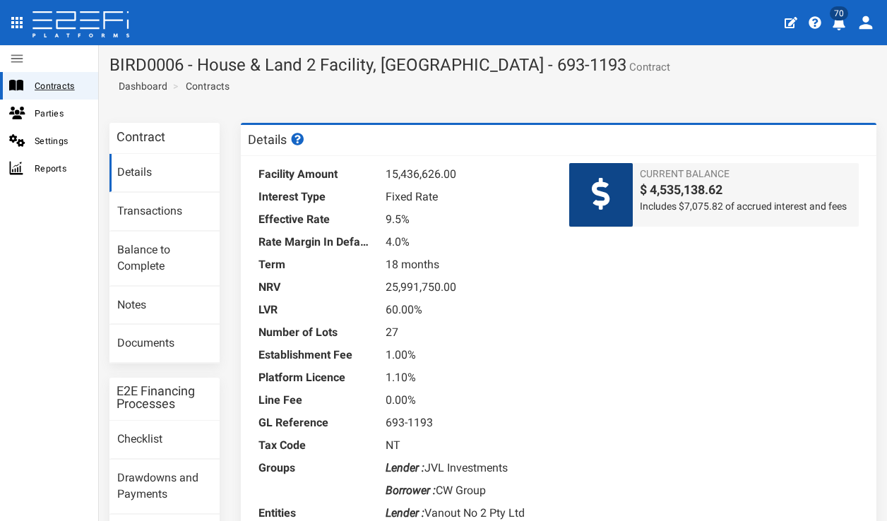
click at [60, 80] on span "Contracts" at bounding box center [61, 86] width 52 height 16
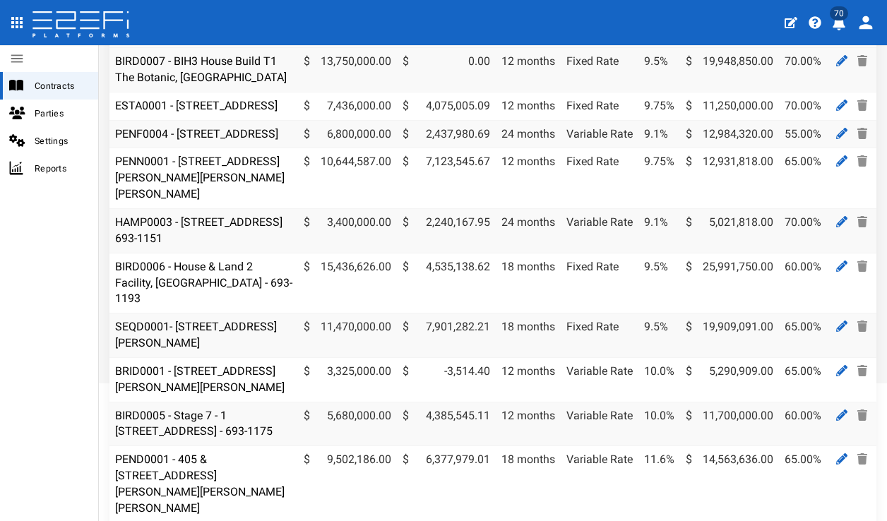
scroll to position [210, 0]
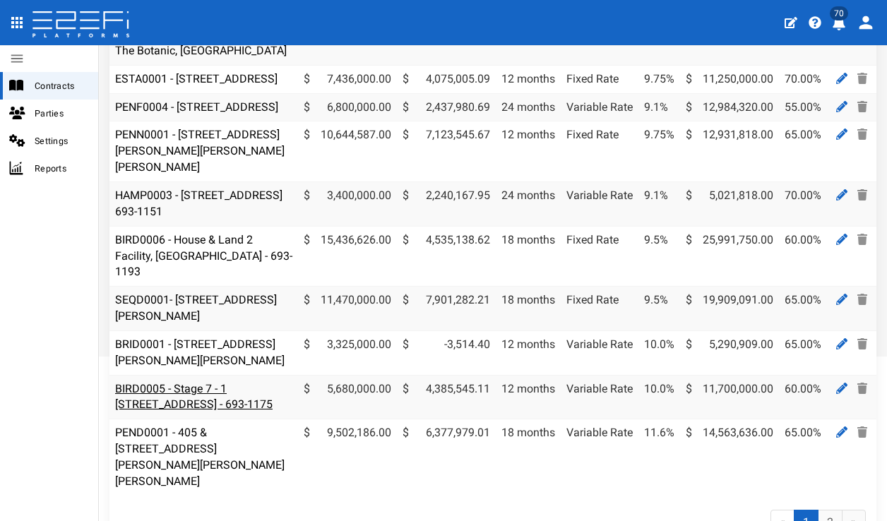
click at [221, 412] on link "BIRD0005 - Stage 7 - 1 BRUSH CHERRY Boulevard THRUMSTER NSW 2444 - 693-1175" at bounding box center [193, 397] width 157 height 30
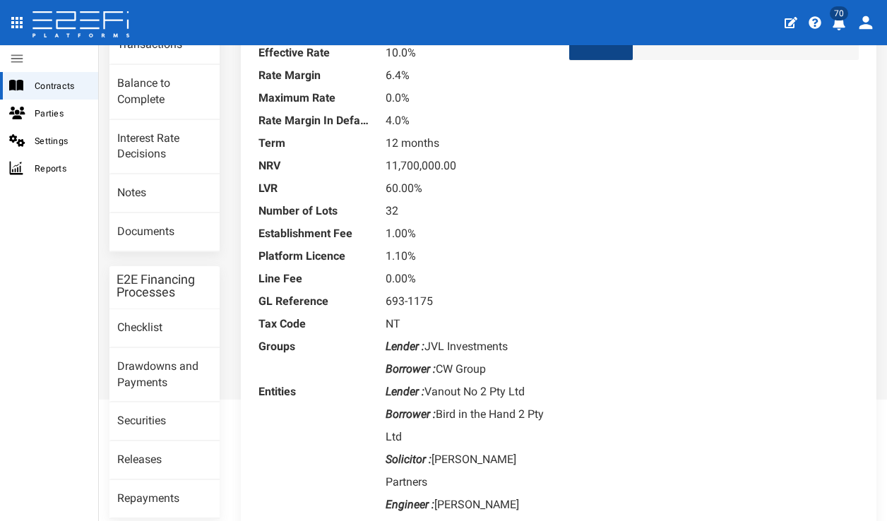
scroll to position [276, 0]
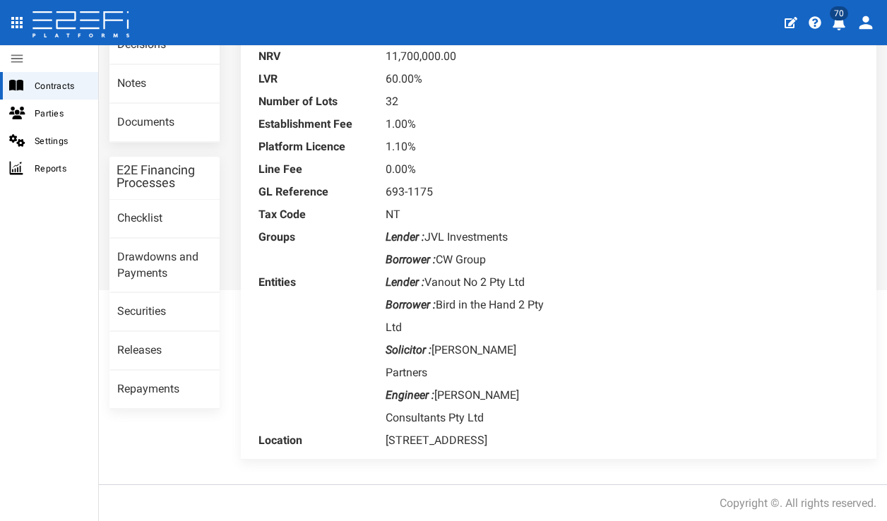
drag, startPoint x: 385, startPoint y: 417, endPoint x: 530, endPoint y: 411, distance: 145.6
click at [530, 429] on dd "1 Brush Cherry Boulevard, Thrumster, NSW, 2444" at bounding box center [466, 440] width 162 height 23
copy dd "1 Brush Cherry Boulevard,"
click at [586, 346] on div "Facility Amount 5,680,000.00 Interest Type Variable Rate Effective Rate 10.0% R…" at bounding box center [558, 169] width 635 height 579
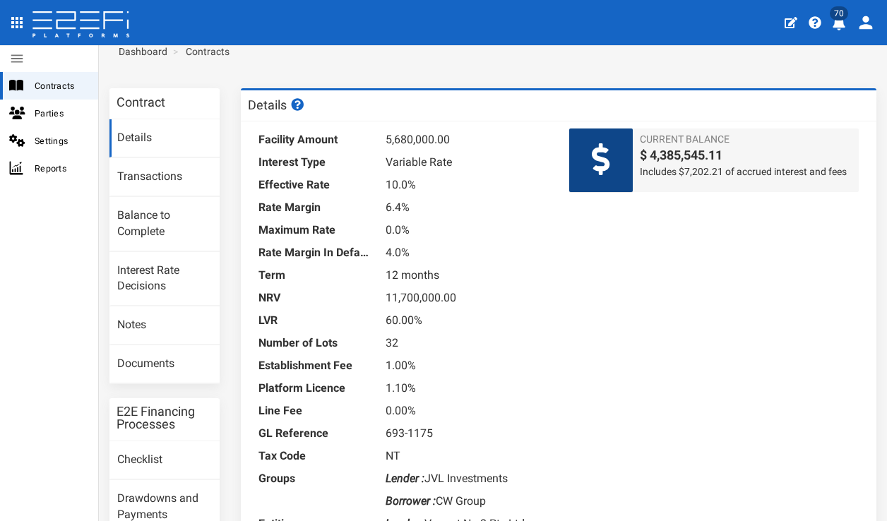
scroll to position [0, 0]
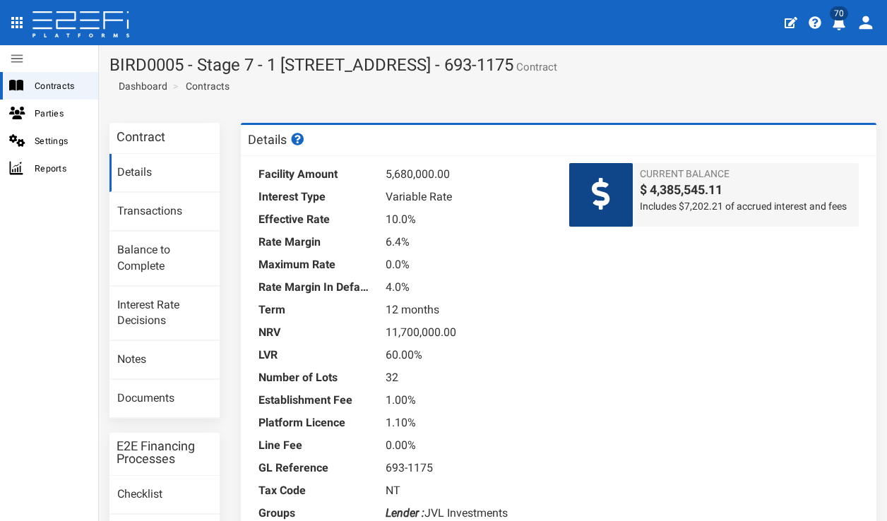
drag, startPoint x: 199, startPoint y: 65, endPoint x: 667, endPoint y: 71, distance: 467.4
click at [667, 71] on h1 "BIRD0005 - Stage 7 - 1 BRUSH CHERRY Boulevard THRUMSTER NSW 2444 - 693-1175 Con…" at bounding box center [492, 65] width 767 height 18
copy h1 "Stage 7 - 1 BRUSH CHERRY Boulevard THRUMSTER NSW 2444"
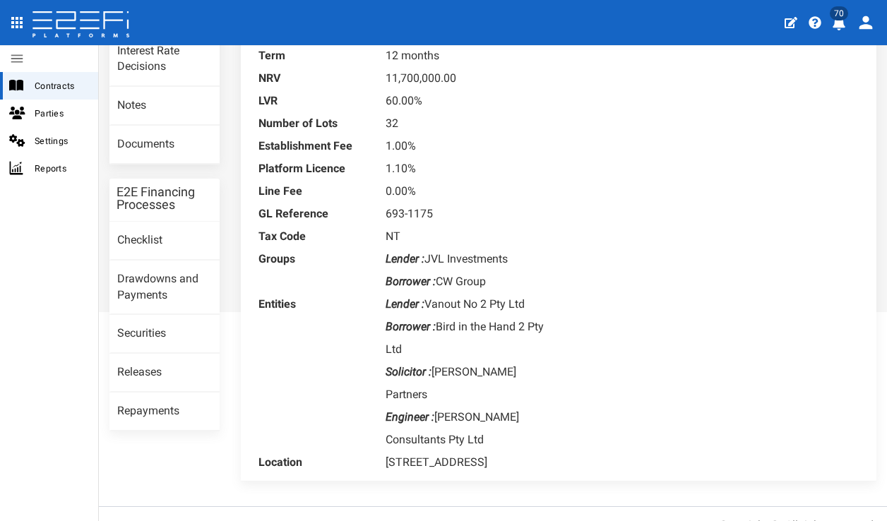
scroll to position [276, 0]
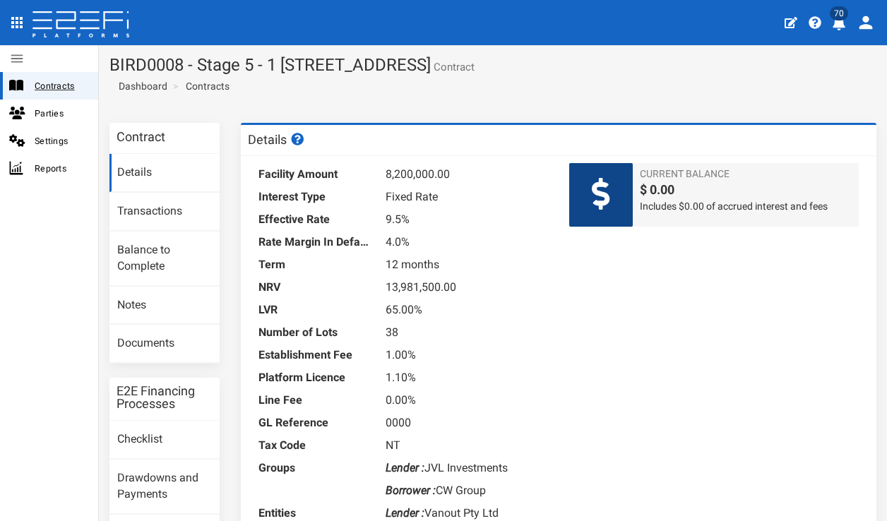
click at [70, 82] on span "Contracts" at bounding box center [61, 86] width 52 height 16
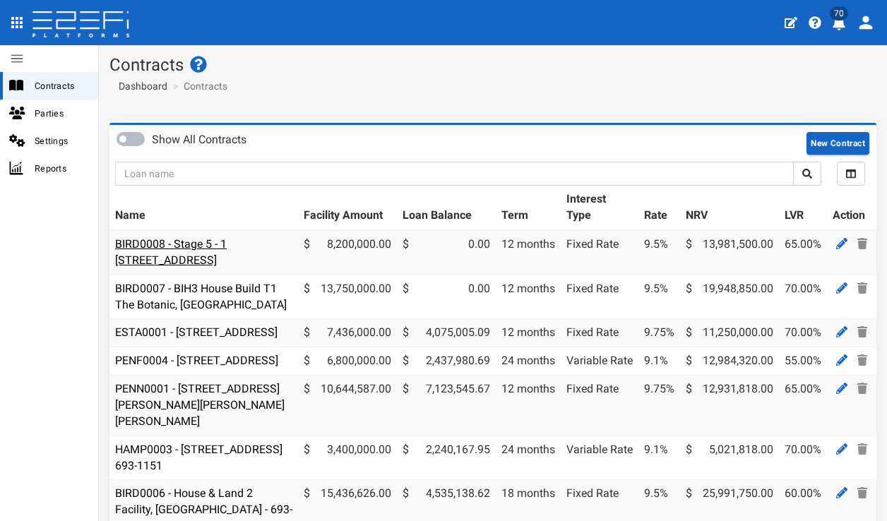
click at [227, 257] on link "BIRD0008 - Stage 5 - 1 [STREET_ADDRESS]" at bounding box center [171, 252] width 112 height 30
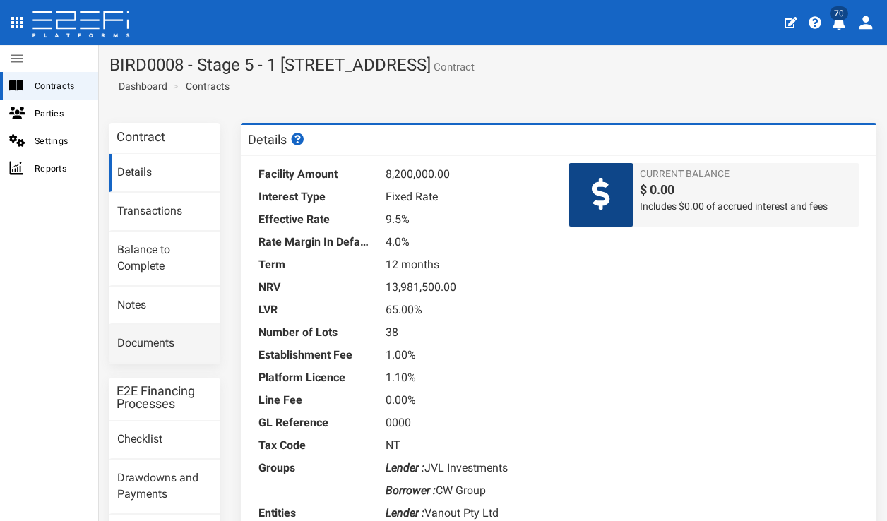
click at [186, 343] on link "Documents" at bounding box center [164, 344] width 110 height 38
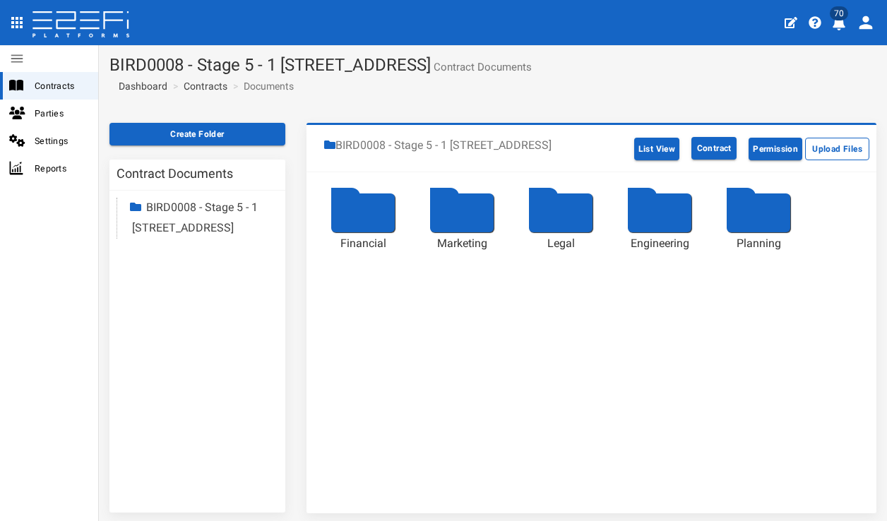
scroll to position [3, 0]
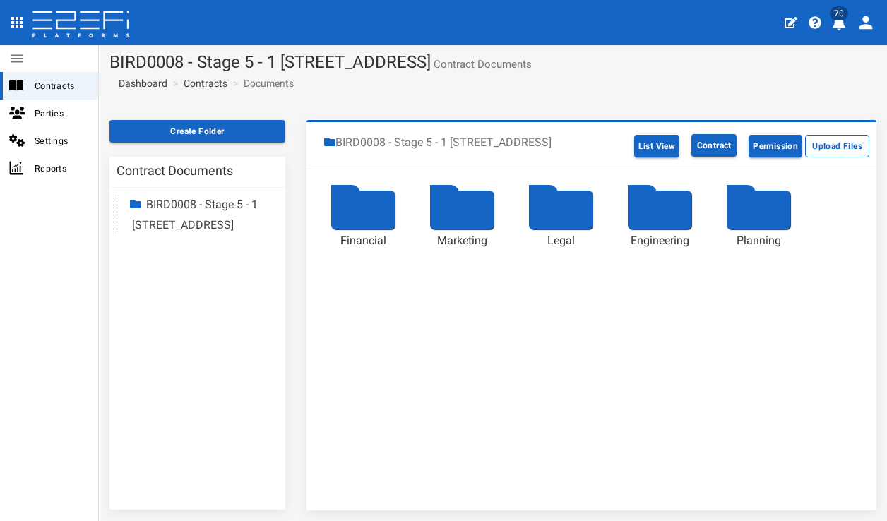
click at [353, 229] on div at bounding box center [363, 210] width 64 height 39
click at [358, 229] on div at bounding box center [363, 210] width 64 height 39
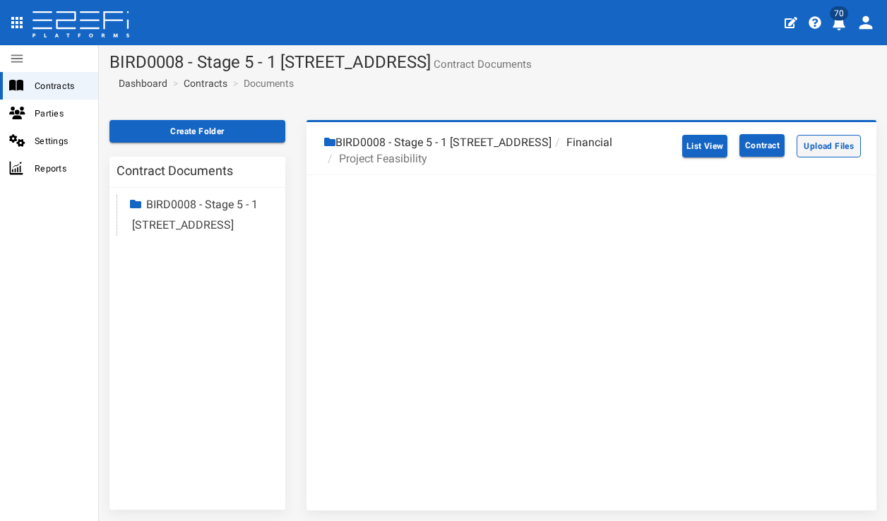
click at [819, 147] on button "Upload Files" at bounding box center [828, 146] width 64 height 23
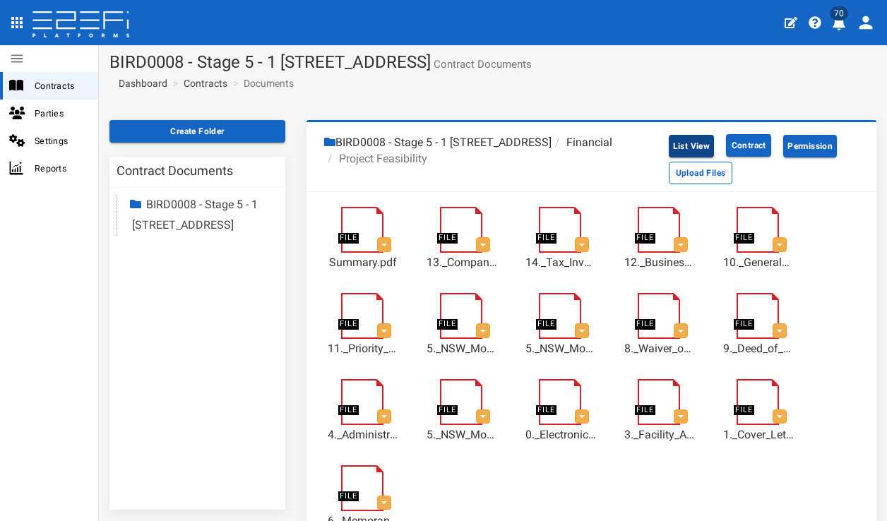
click at [691, 141] on button "List View" at bounding box center [692, 146] width 46 height 23
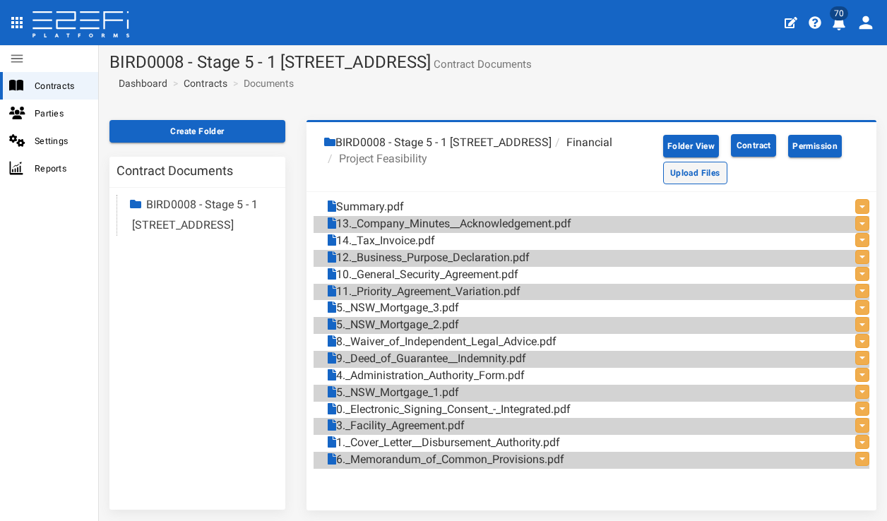
click at [700, 174] on button "Upload Files" at bounding box center [695, 173] width 64 height 23
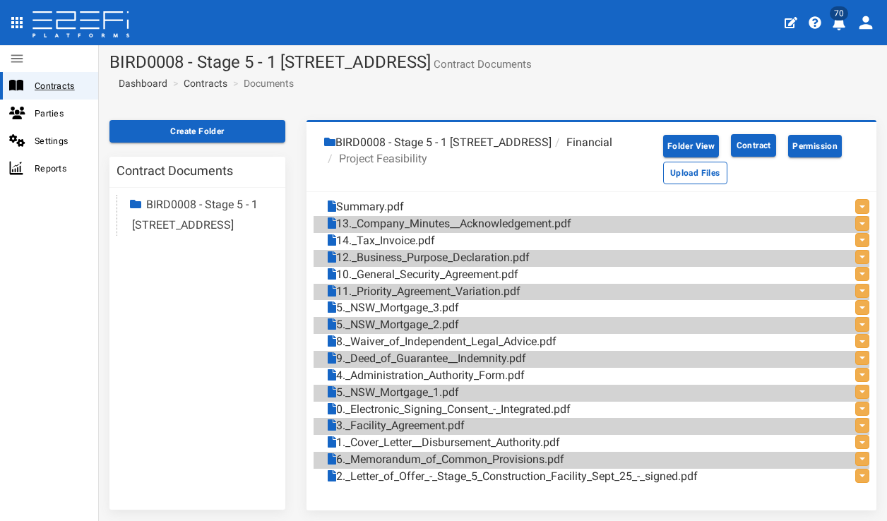
click at [58, 83] on span "Contracts" at bounding box center [61, 86] width 52 height 16
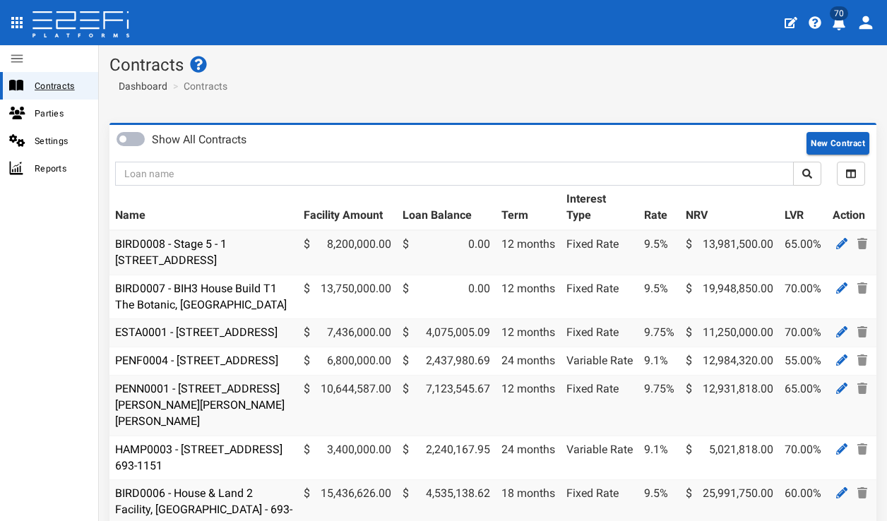
click at [66, 88] on span "Contracts" at bounding box center [61, 86] width 52 height 16
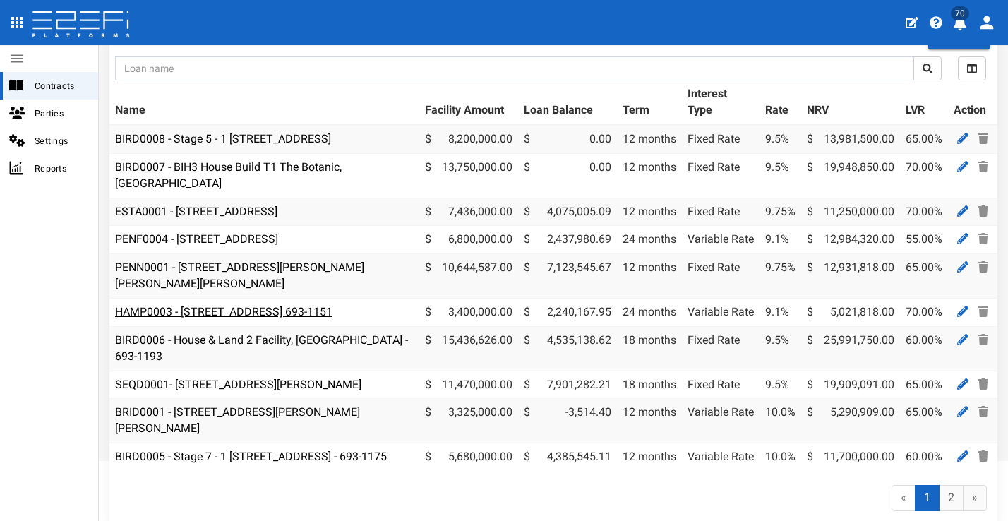
scroll to position [182, 0]
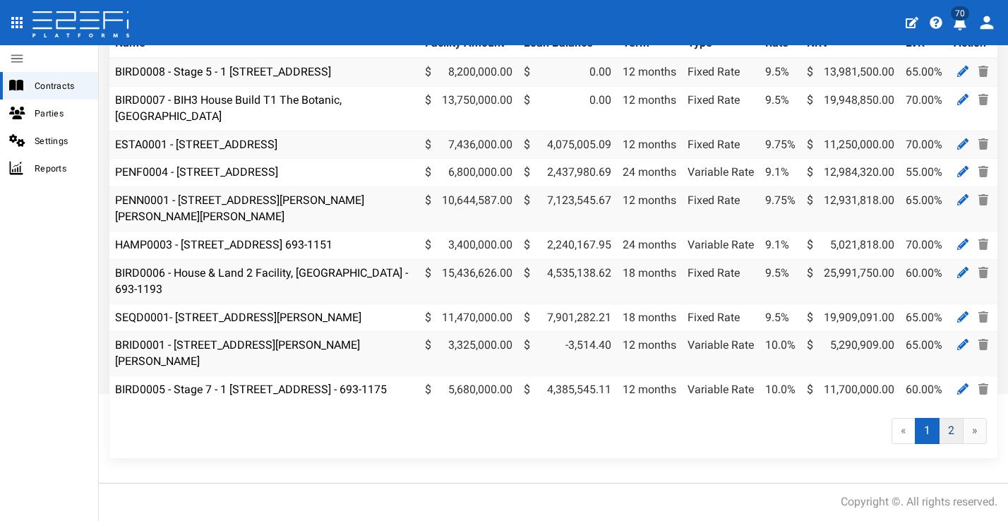
click at [886, 444] on link "2" at bounding box center [951, 431] width 25 height 26
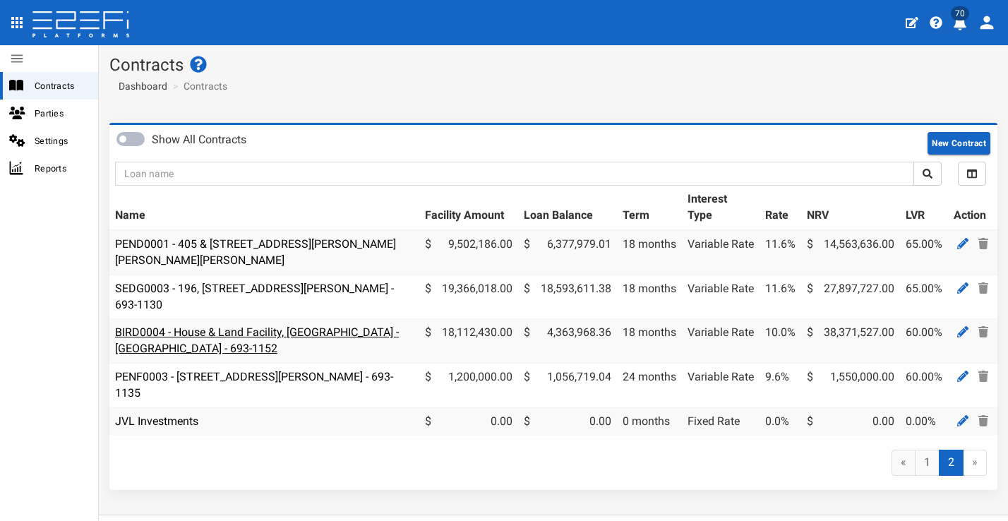
click at [342, 331] on link "BIRD0004 - House & Land Facility, [GEOGRAPHIC_DATA] - [GEOGRAPHIC_DATA] - 693-1…" at bounding box center [257, 340] width 284 height 30
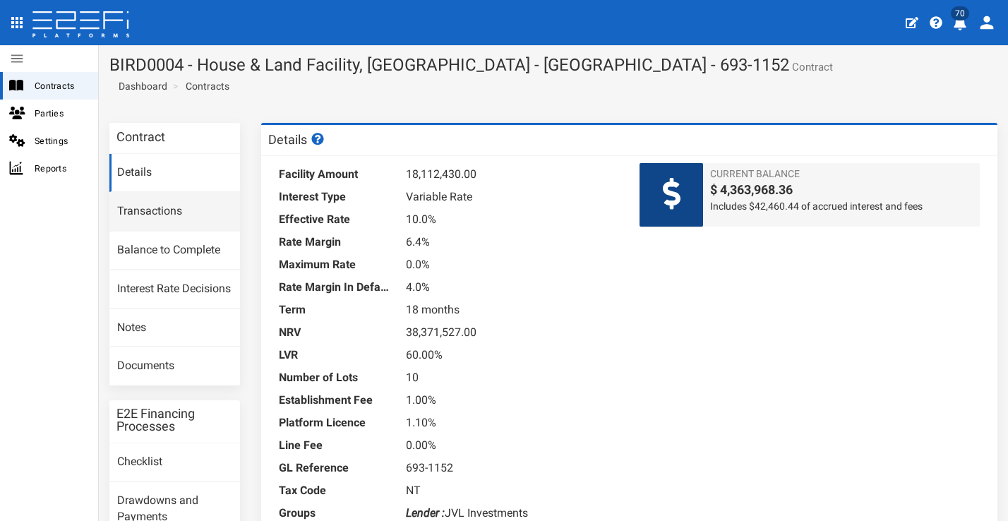
click at [198, 206] on link "Transactions" at bounding box center [174, 212] width 131 height 38
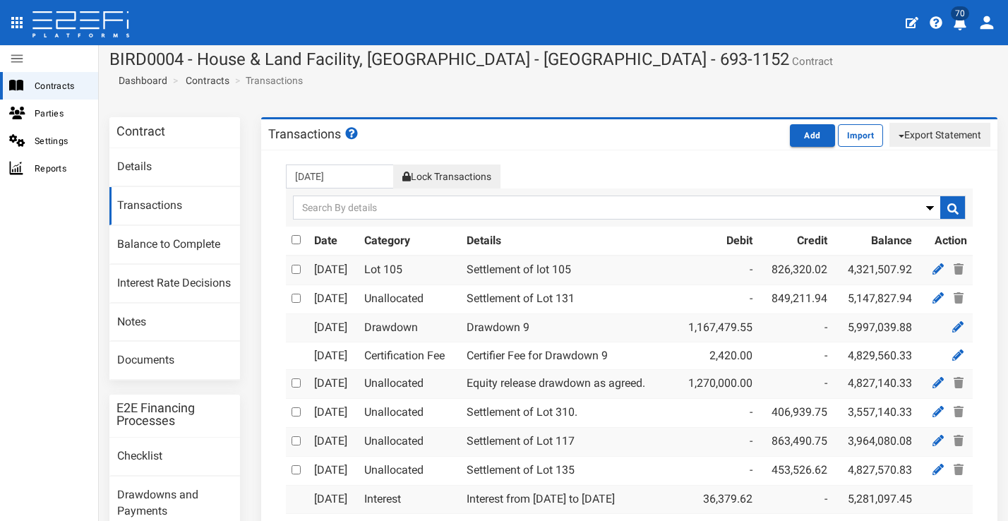
scroll to position [21, 0]
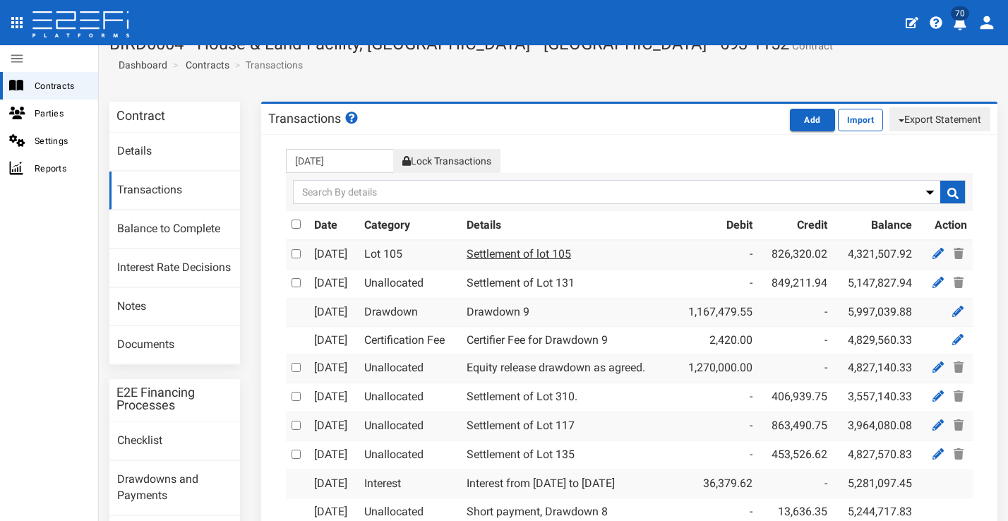
click at [510, 251] on link "Settlement of lot 105" at bounding box center [519, 253] width 104 height 13
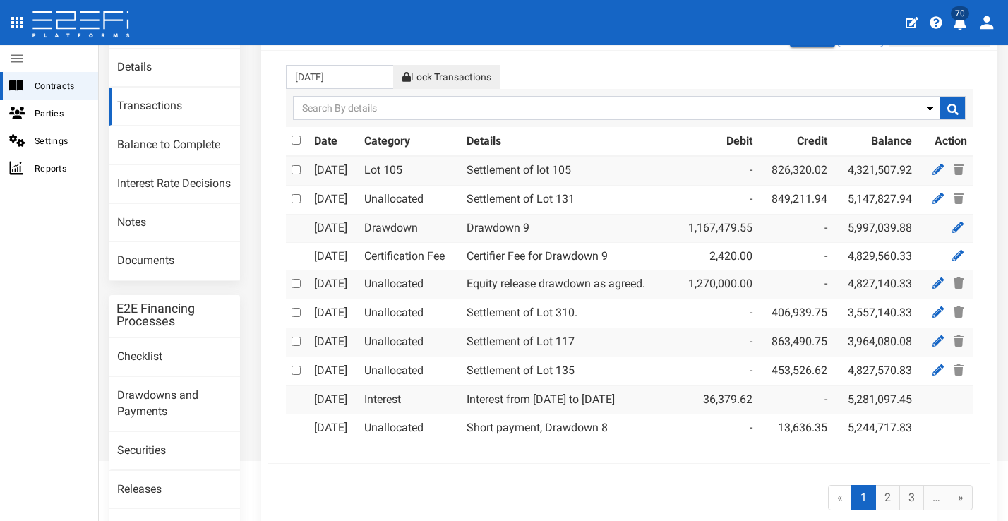
scroll to position [0, 0]
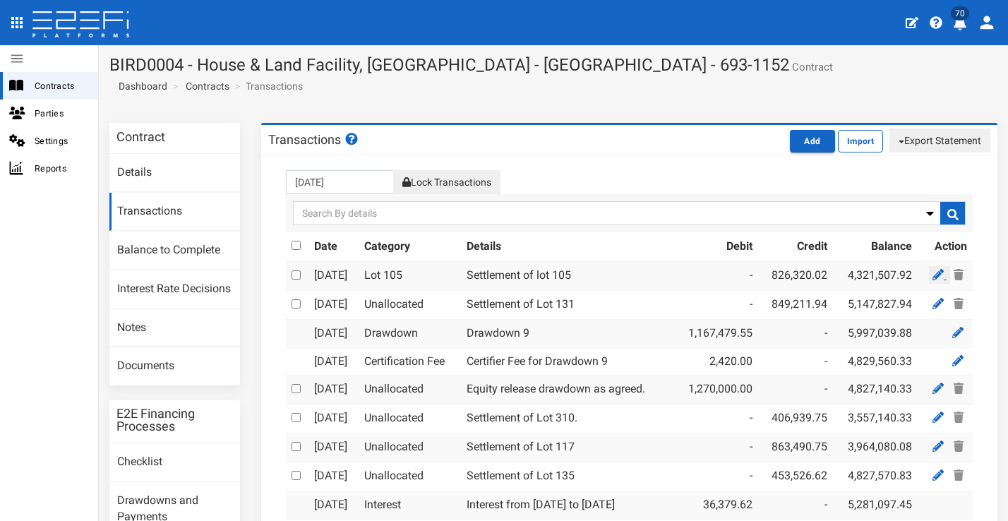
click at [933, 269] on icon at bounding box center [938, 274] width 11 height 11
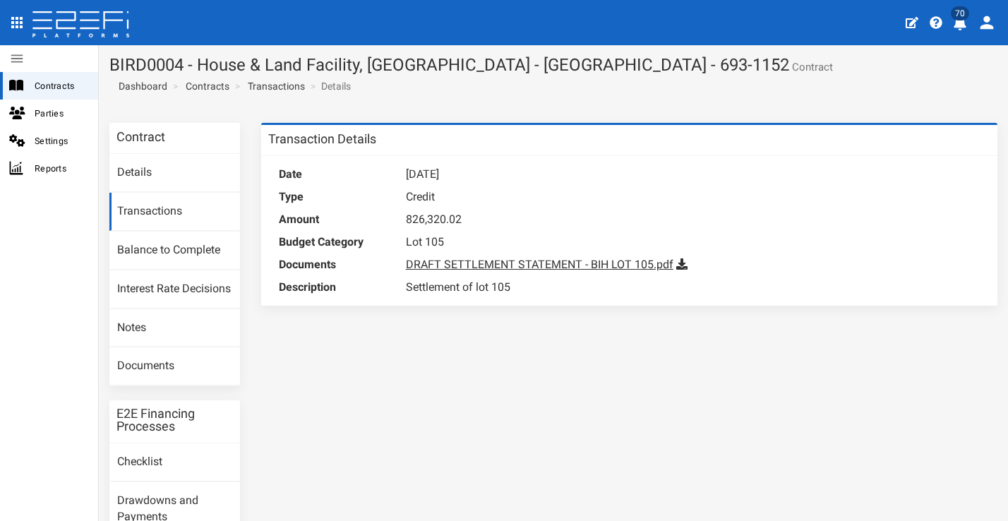
click at [510, 259] on link "DRAFT SETTLEMENT STATEMENT - BIH LOT 105.pdf" at bounding box center [540, 264] width 268 height 13
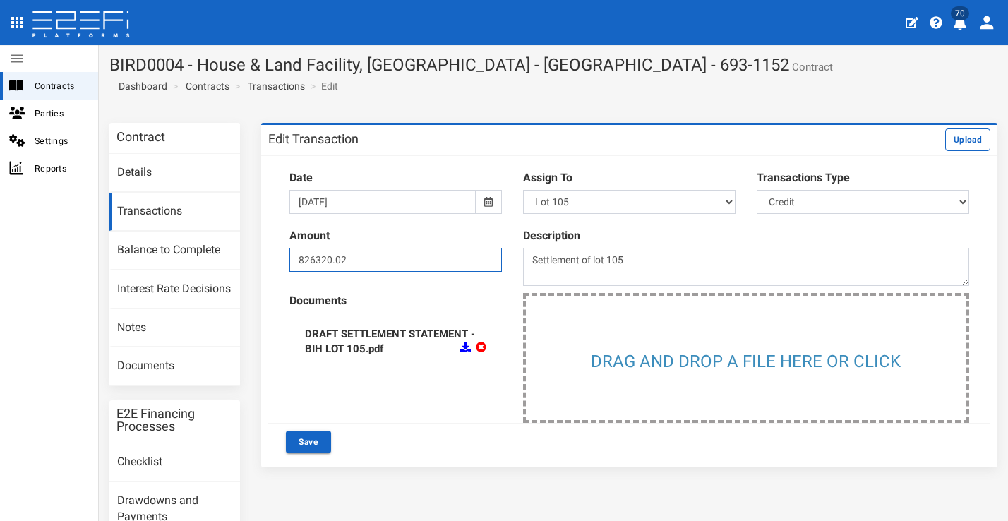
click at [363, 252] on input "826320.02" at bounding box center [395, 260] width 213 height 24
drag, startPoint x: 363, startPoint y: 254, endPoint x: 287, endPoint y: 256, distance: 75.6
click at [289, 256] on input "826320.02" at bounding box center [395, 260] width 213 height 24
click at [330, 260] on input "826320.02" at bounding box center [395, 260] width 213 height 24
click at [397, 256] on input "826311.17" at bounding box center [395, 260] width 213 height 24
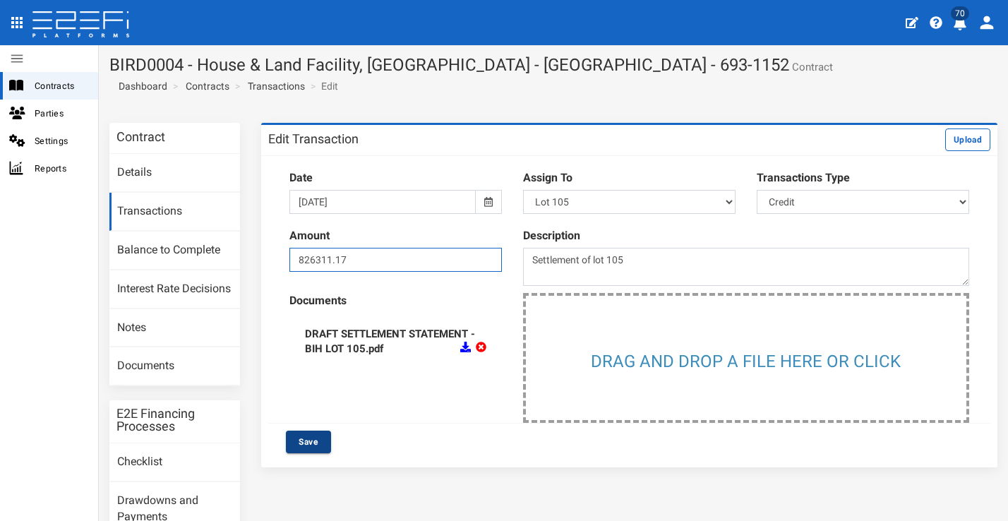
type input "826311.17"
click at [312, 434] on button "Save" at bounding box center [308, 442] width 45 height 23
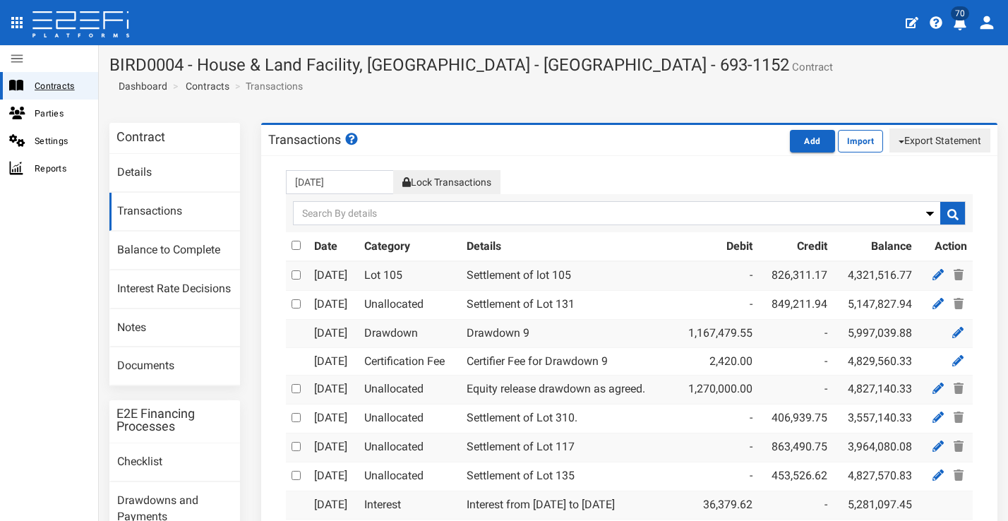
click at [56, 83] on span "Contracts" at bounding box center [61, 86] width 52 height 16
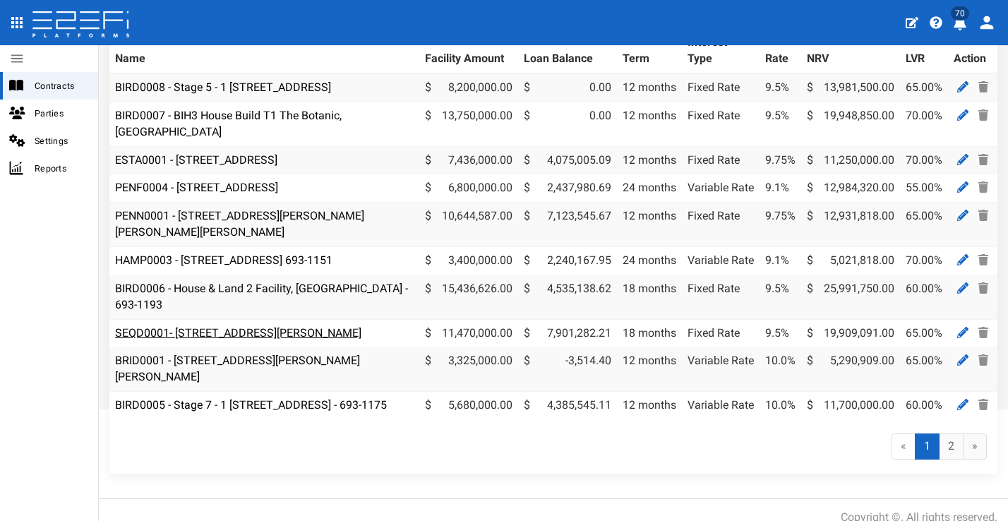
scroll to position [160, 0]
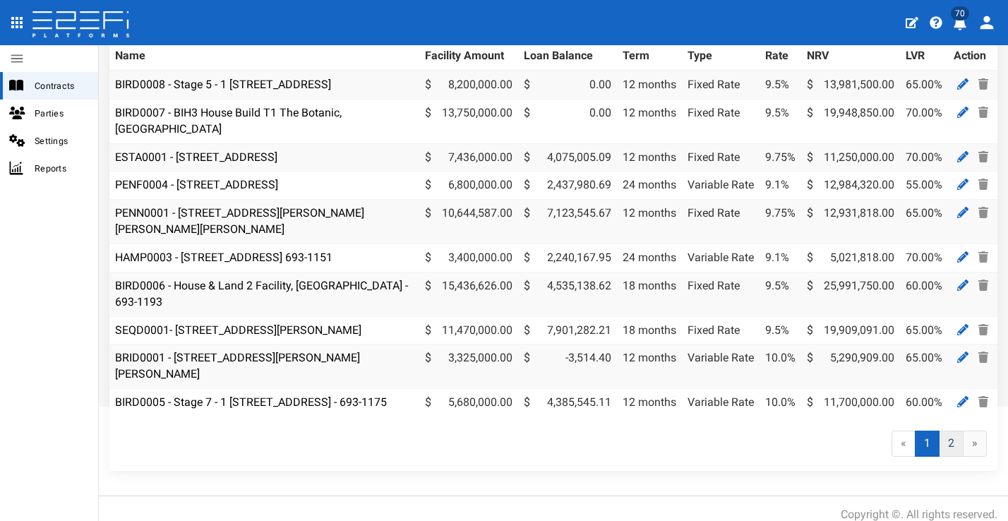
click at [944, 457] on link "2" at bounding box center [951, 444] width 25 height 26
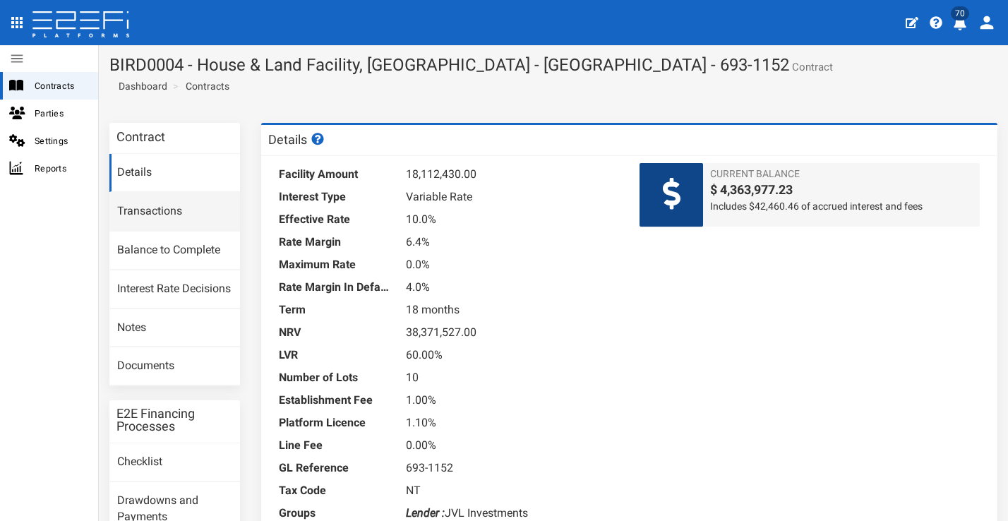
click at [156, 214] on link "Transactions" at bounding box center [174, 212] width 131 height 38
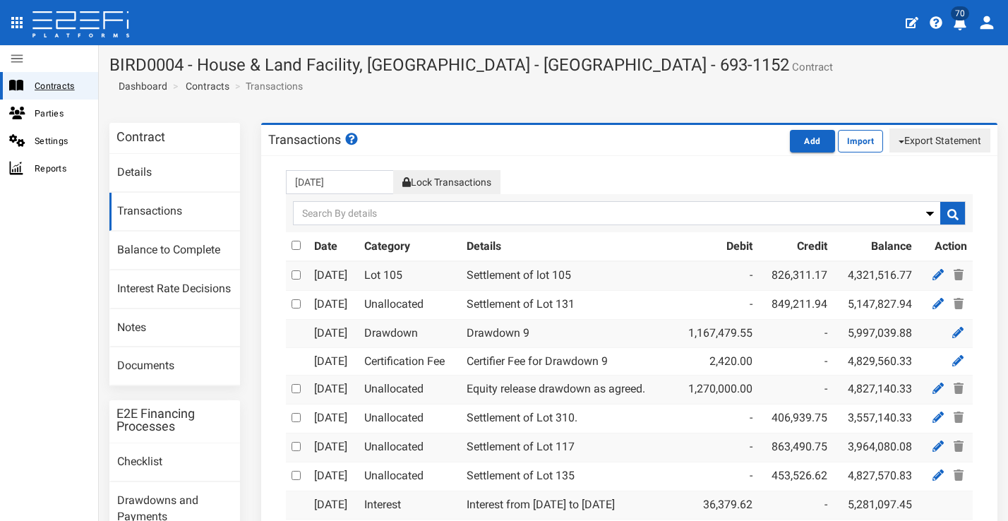
click at [58, 90] on span "Contracts" at bounding box center [61, 86] width 52 height 16
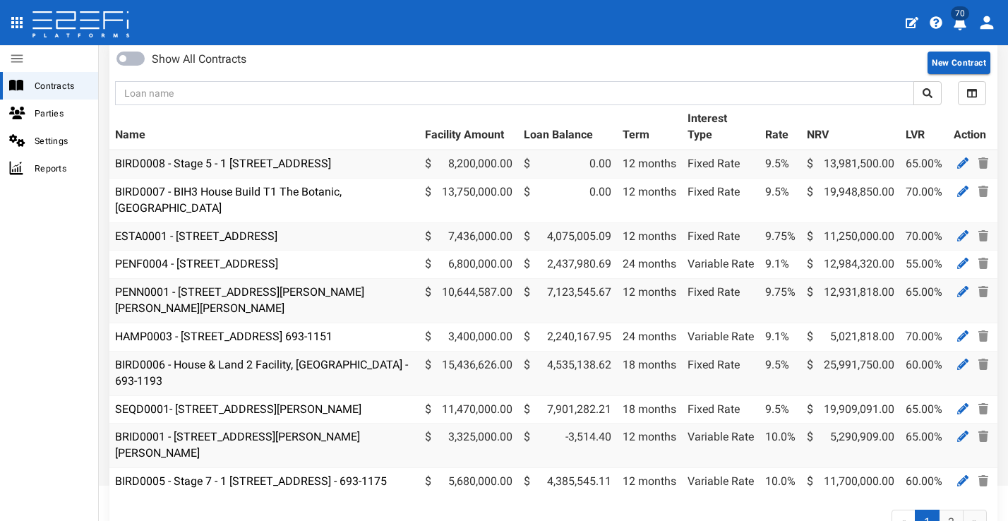
scroll to position [91, 0]
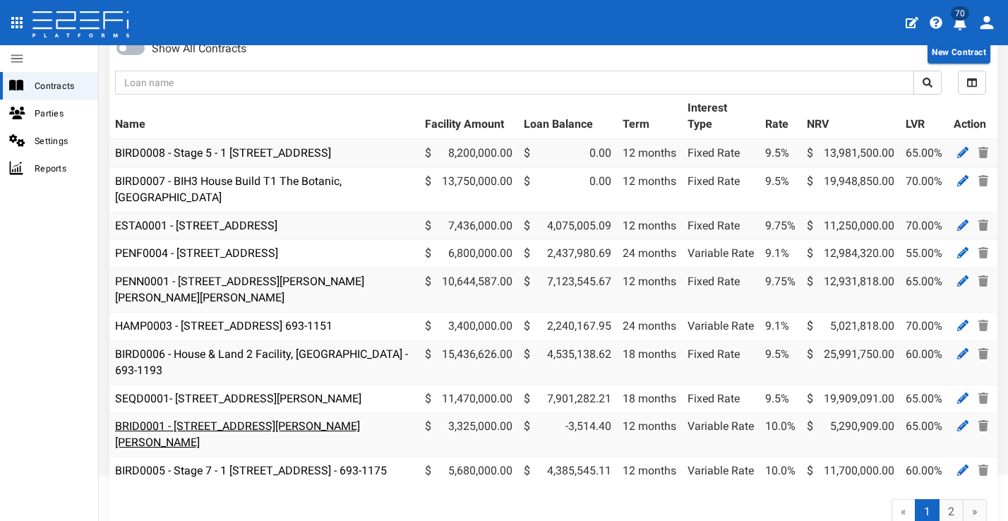
click at [347, 434] on link "BRID0001 - [STREET_ADDRESS][PERSON_NAME][PERSON_NAME]" at bounding box center [237, 434] width 245 height 30
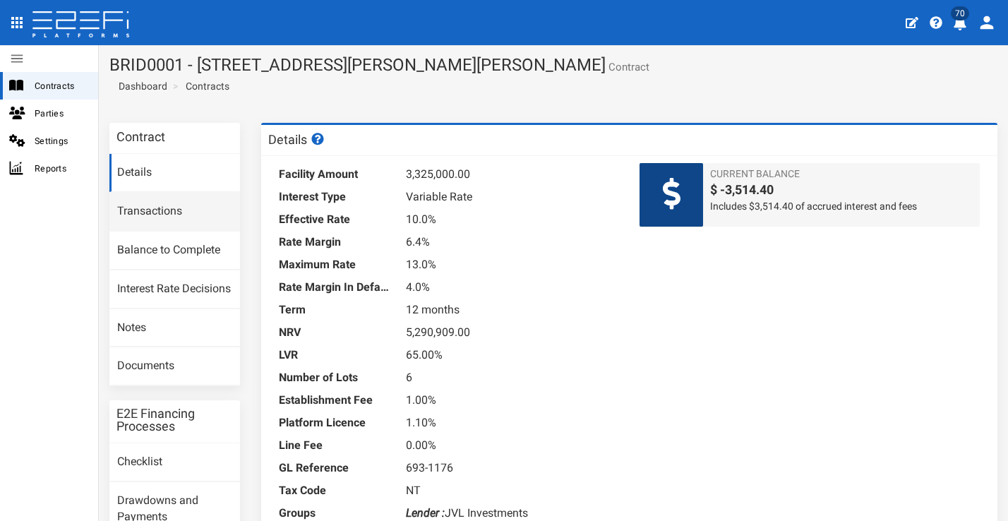
click at [167, 200] on link "Transactions" at bounding box center [174, 212] width 131 height 38
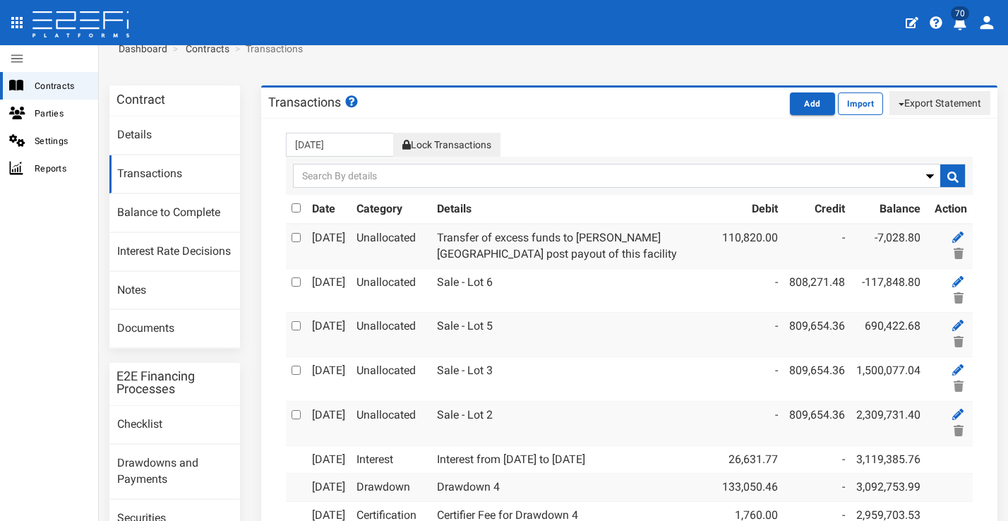
scroll to position [58, 0]
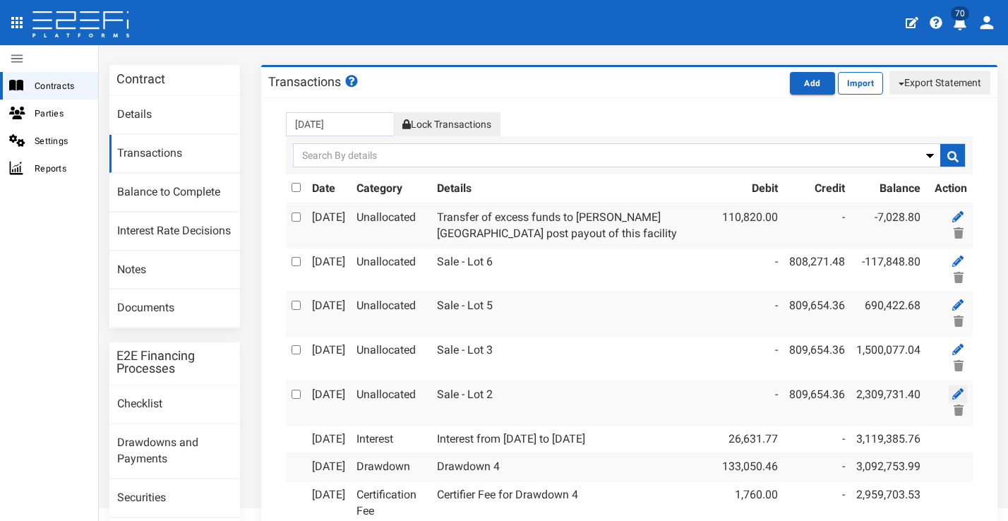
click at [952, 388] on icon at bounding box center [957, 393] width 11 height 11
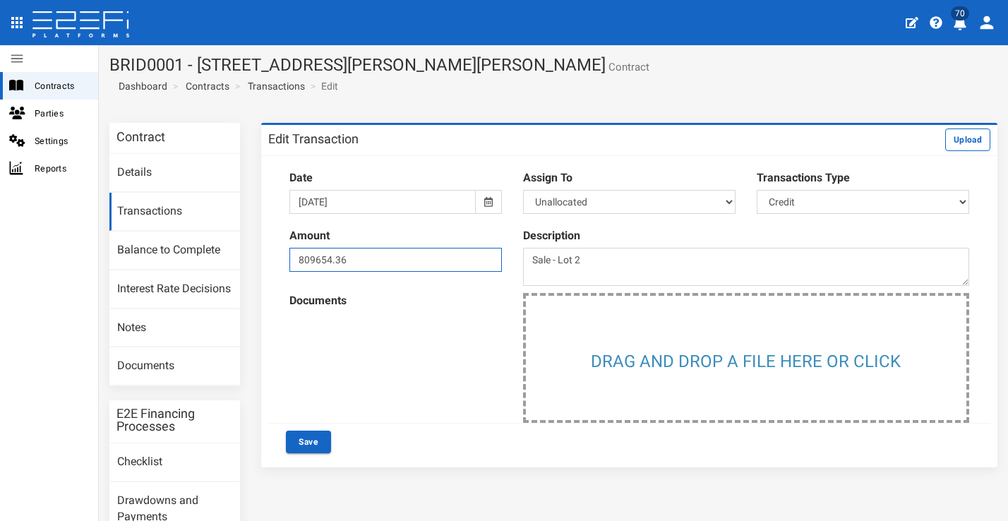
click at [318, 258] on input "809654.36" at bounding box center [395, 260] width 213 height 24
click at [411, 254] on input "809434.36" at bounding box center [395, 260] width 213 height 24
type input "809434.36"
click at [318, 438] on button "Save" at bounding box center [308, 442] width 45 height 23
